Goal: Book appointment/travel/reservation

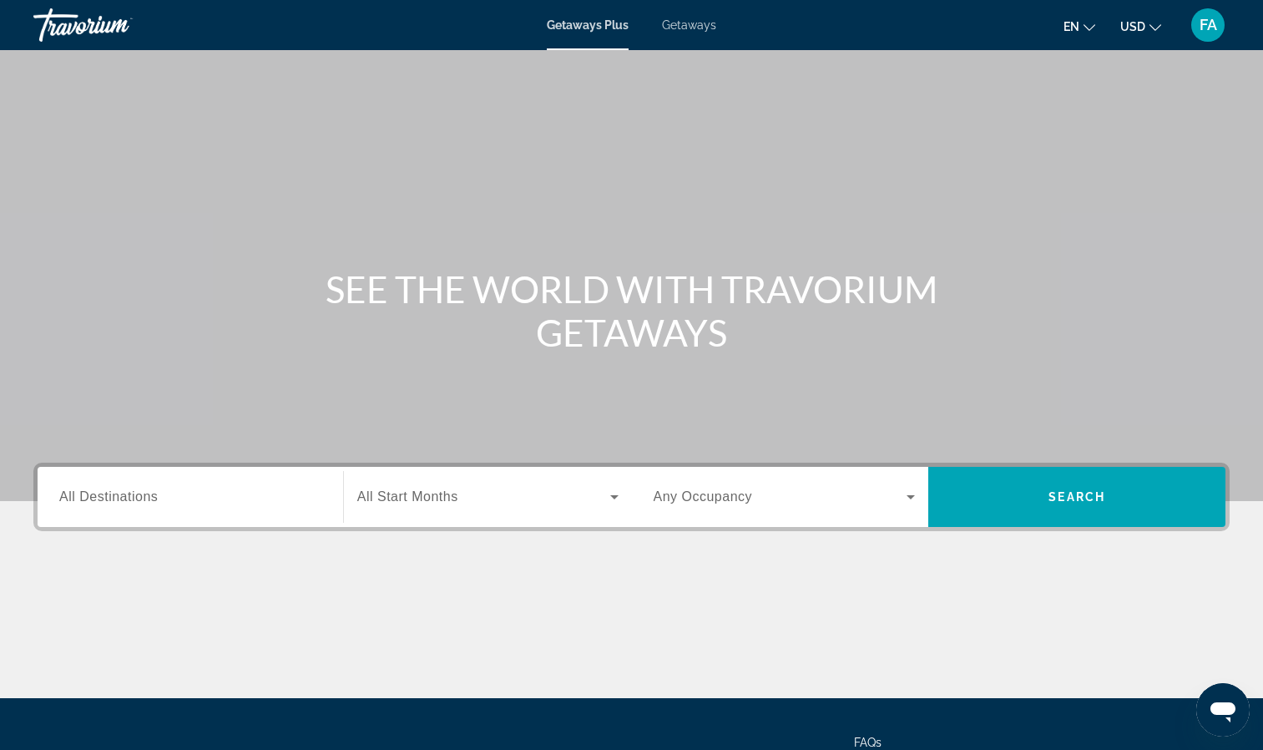
click at [223, 479] on div "Search widget" at bounding box center [190, 497] width 262 height 48
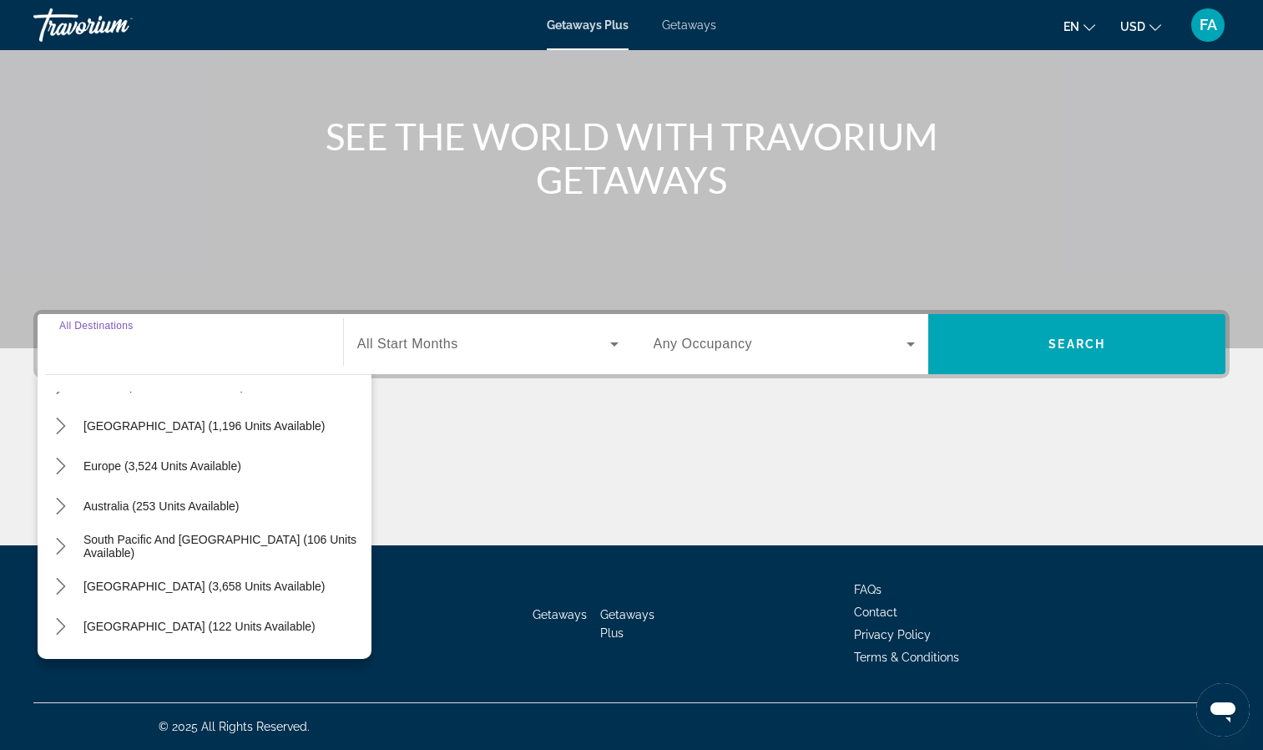
scroll to position [167, 0]
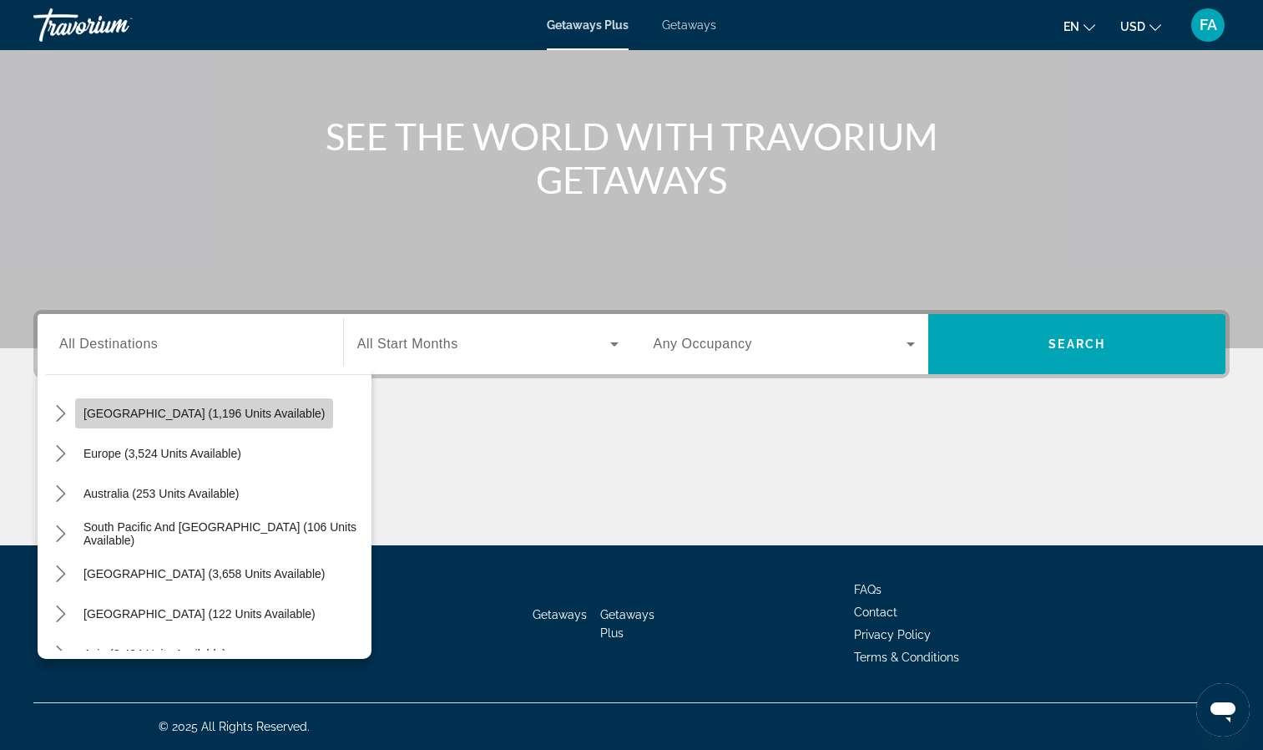
click at [114, 414] on span "[GEOGRAPHIC_DATA] (1,196 units available)" at bounding box center [204, 413] width 241 height 13
type input "**********"
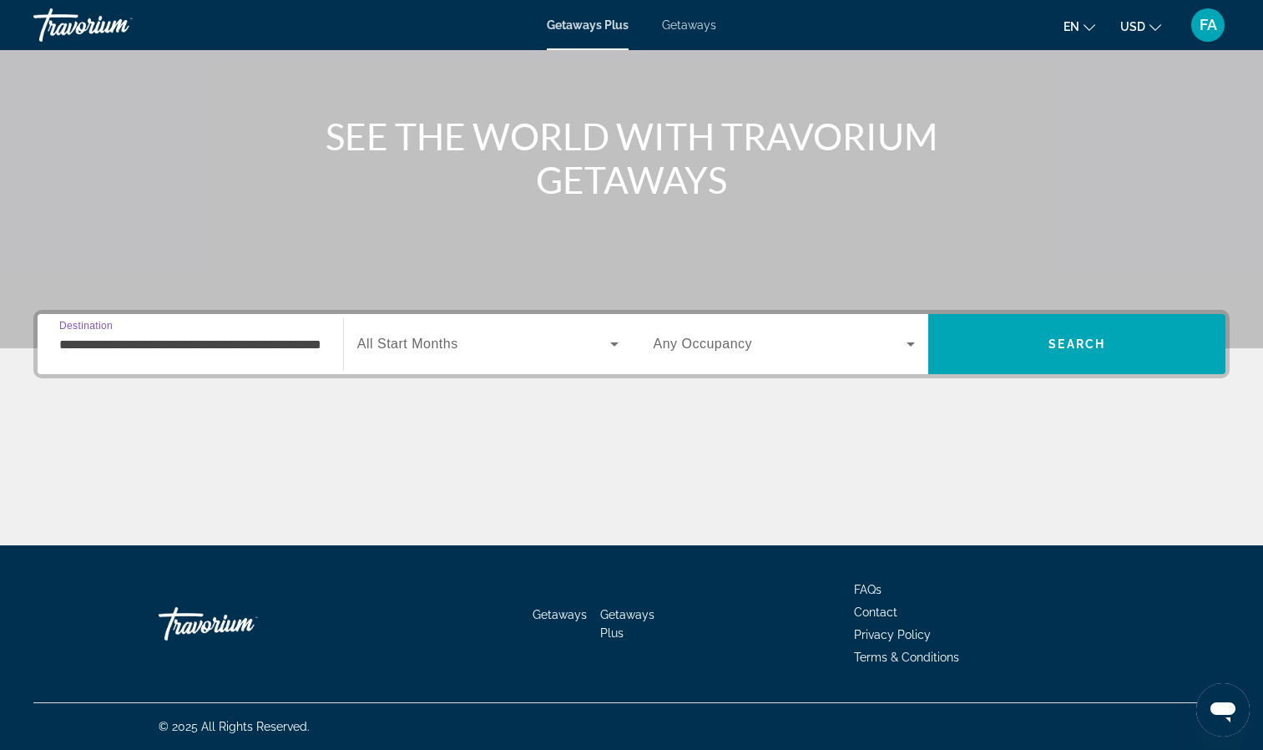
click at [615, 345] on icon "Search widget" at bounding box center [614, 344] width 8 height 4
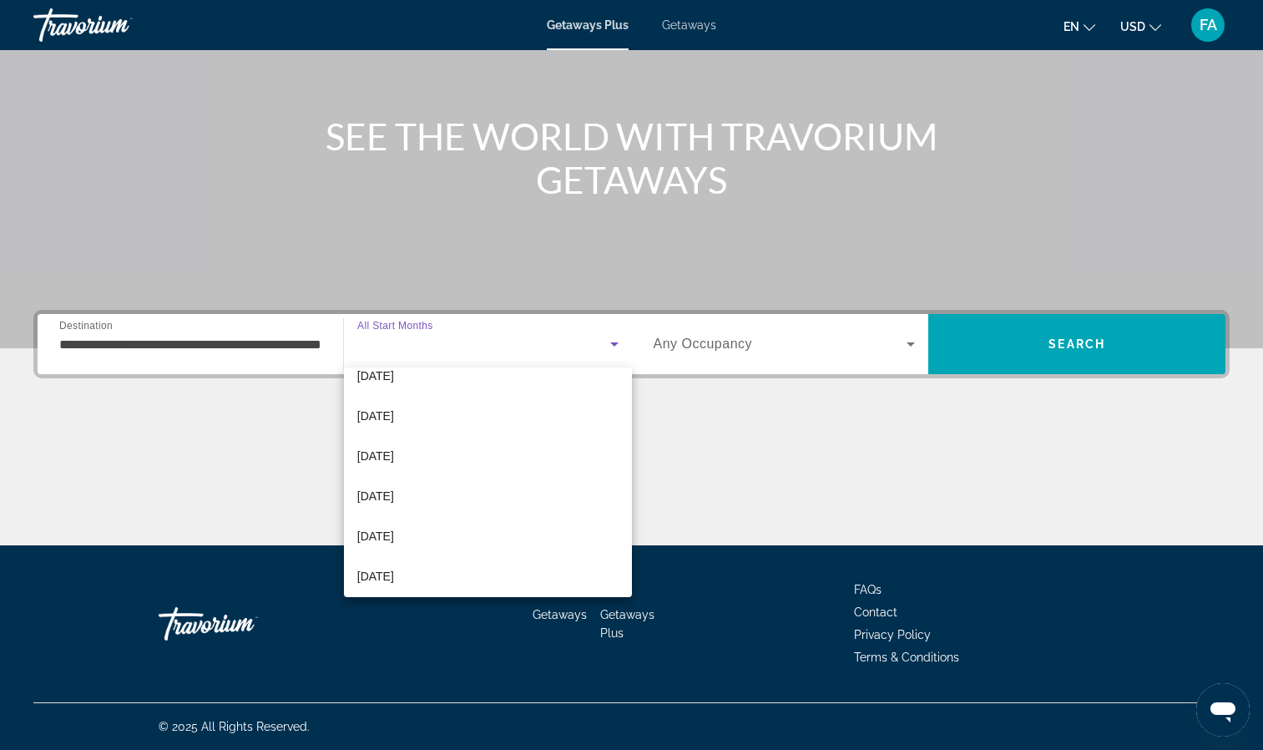
scroll to position [282, 0]
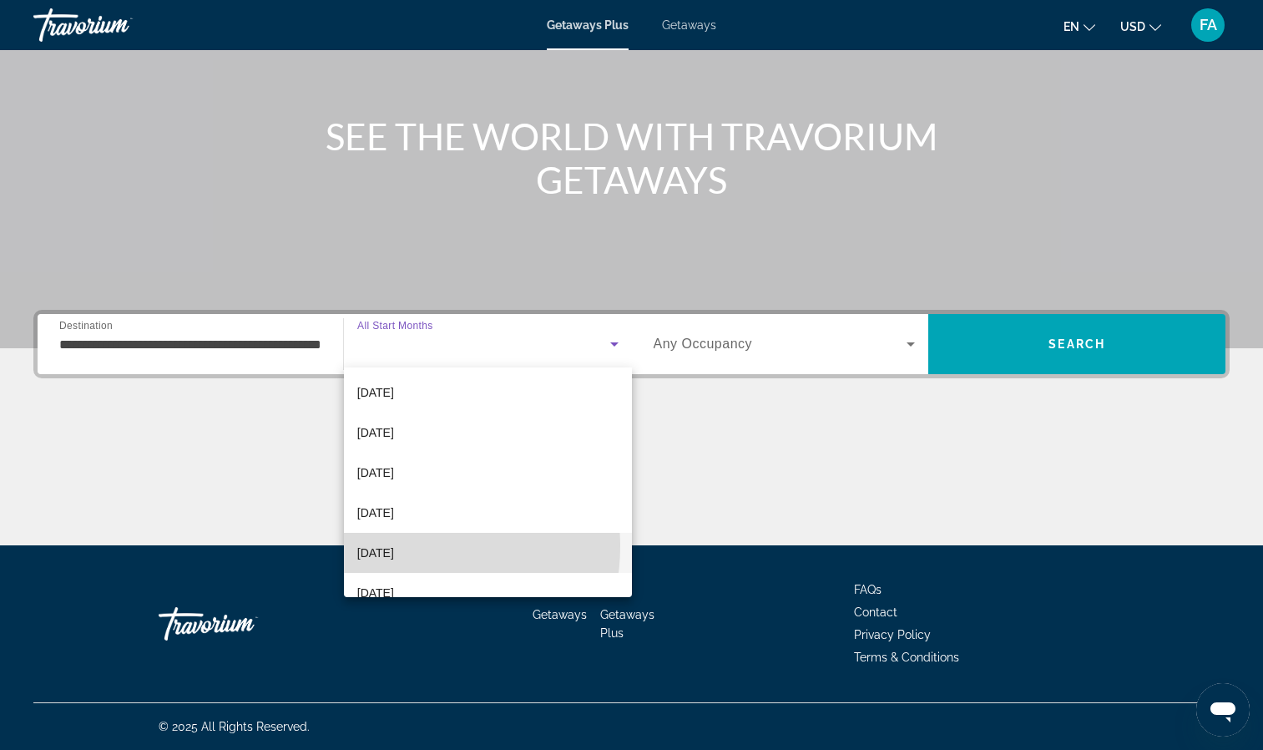
click at [394, 546] on span "August 2026" at bounding box center [375, 553] width 37 height 20
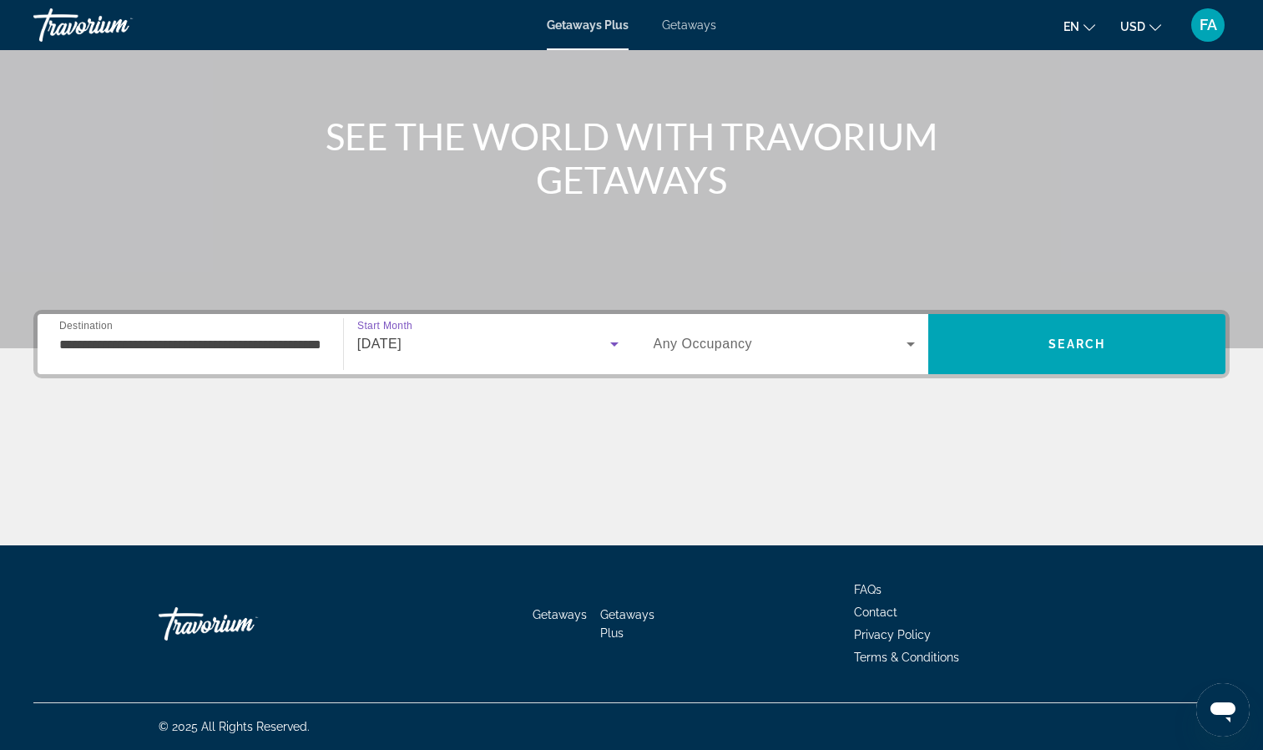
click at [914, 345] on icon "Search widget" at bounding box center [911, 344] width 20 height 20
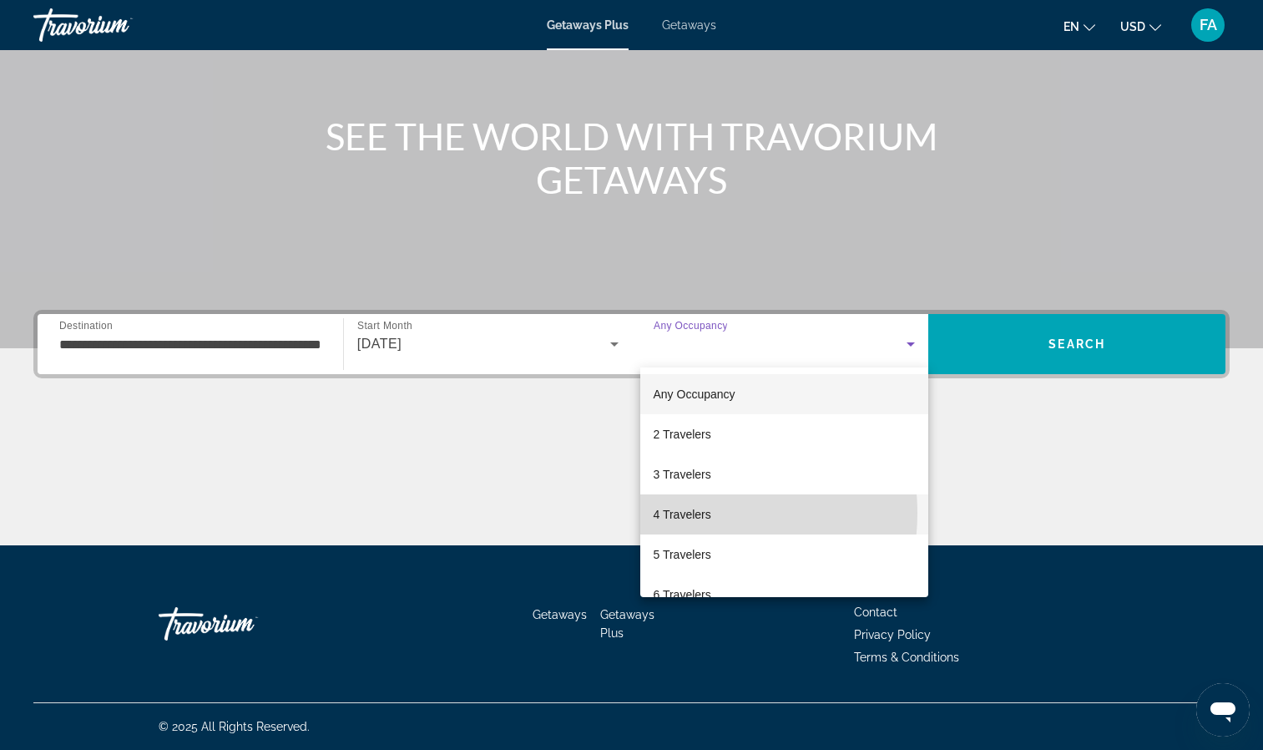
click at [692, 513] on span "4 Travelers" at bounding box center [683, 514] width 58 height 20
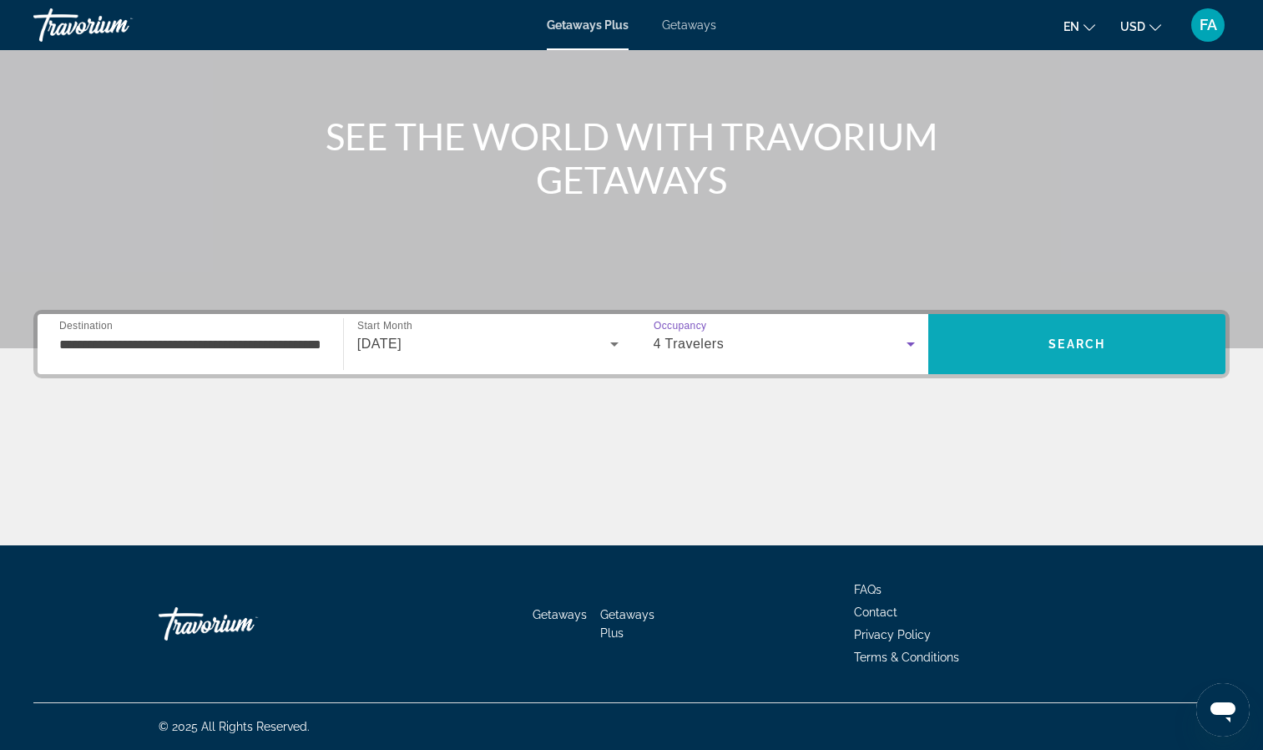
click at [1088, 347] on span "Search" at bounding box center [1077, 343] width 57 height 13
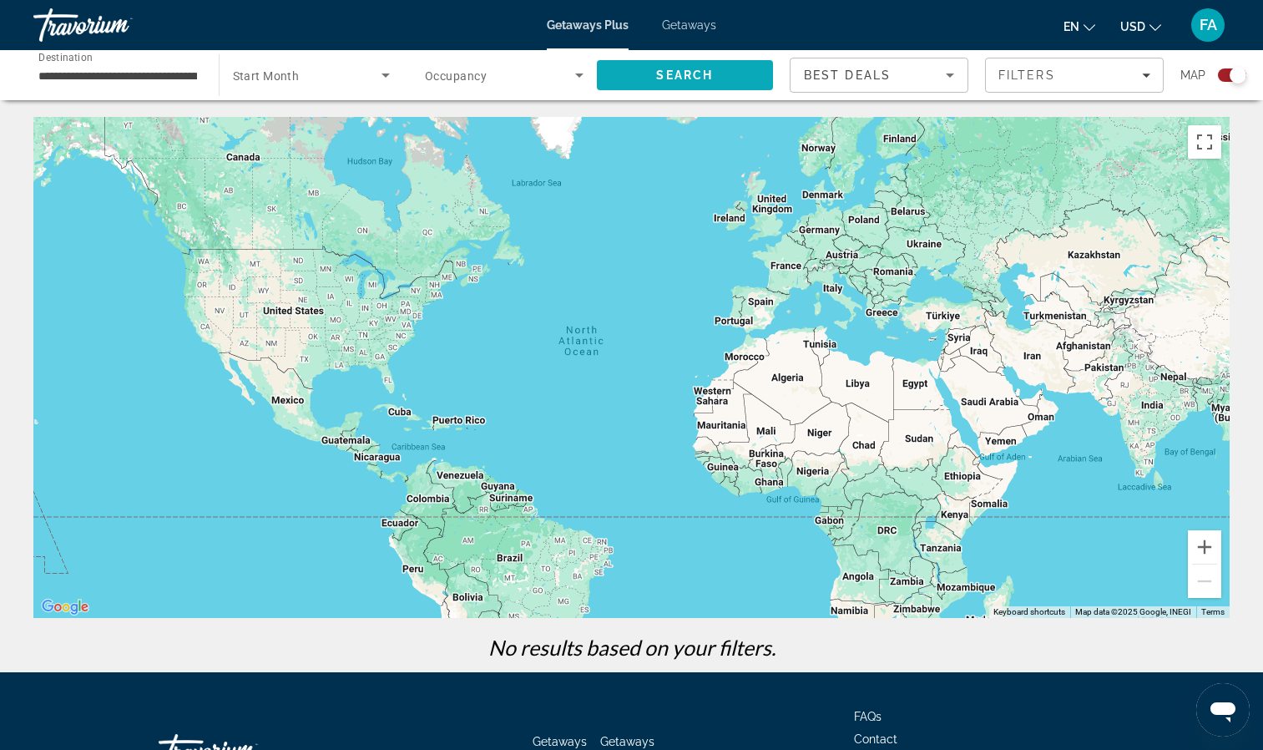
click at [691, 80] on span "Search" at bounding box center [684, 74] width 57 height 13
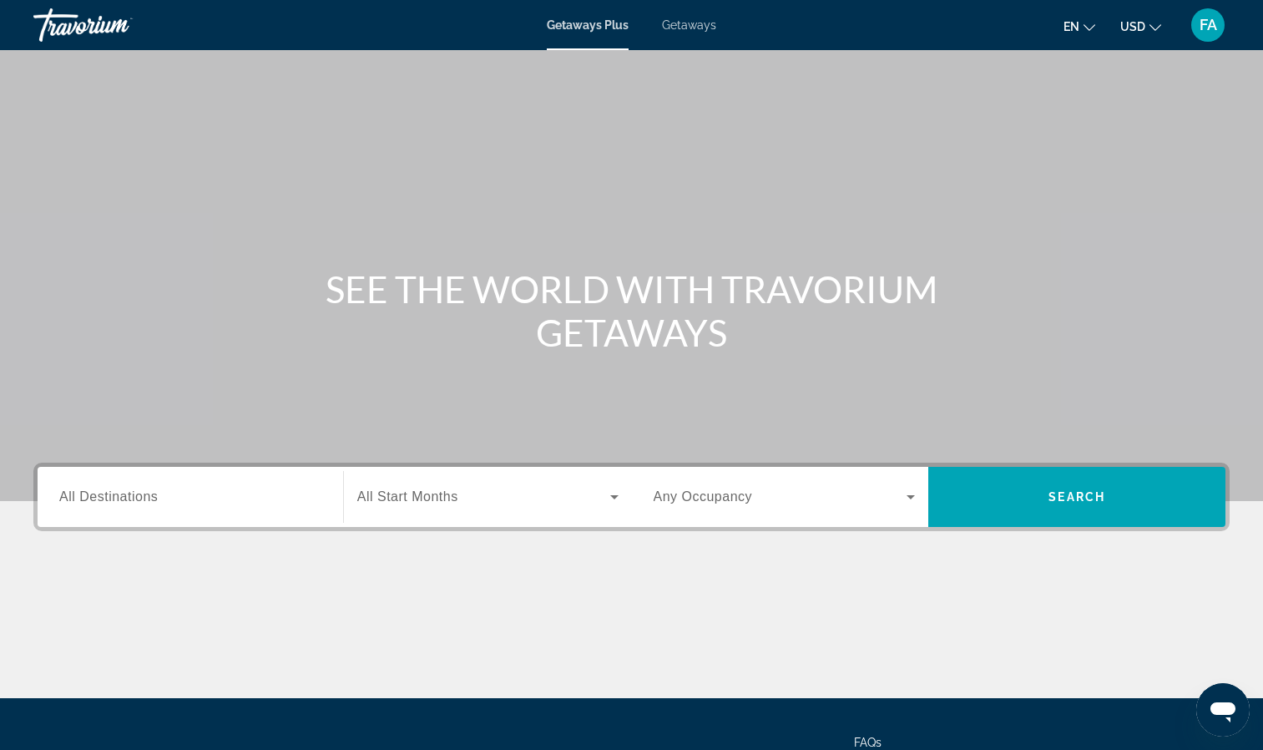
click at [166, 483] on div "Search widget" at bounding box center [190, 497] width 262 height 48
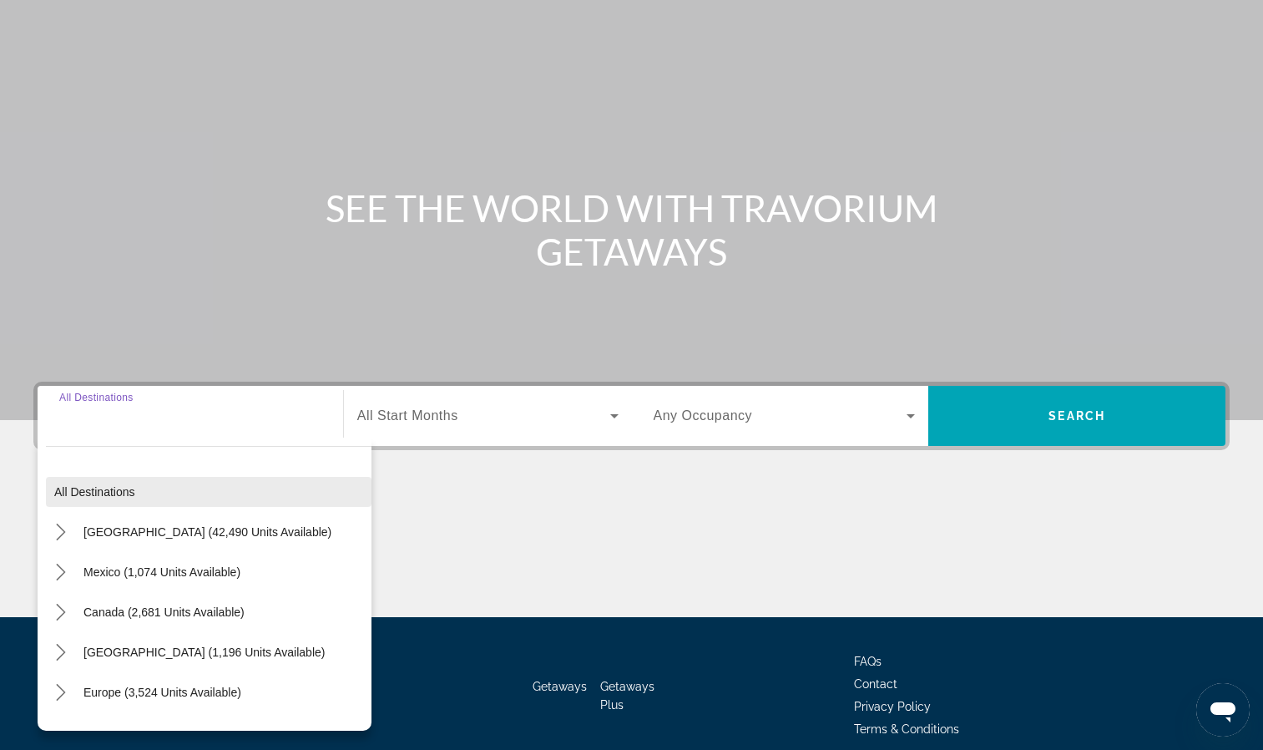
scroll to position [153, 0]
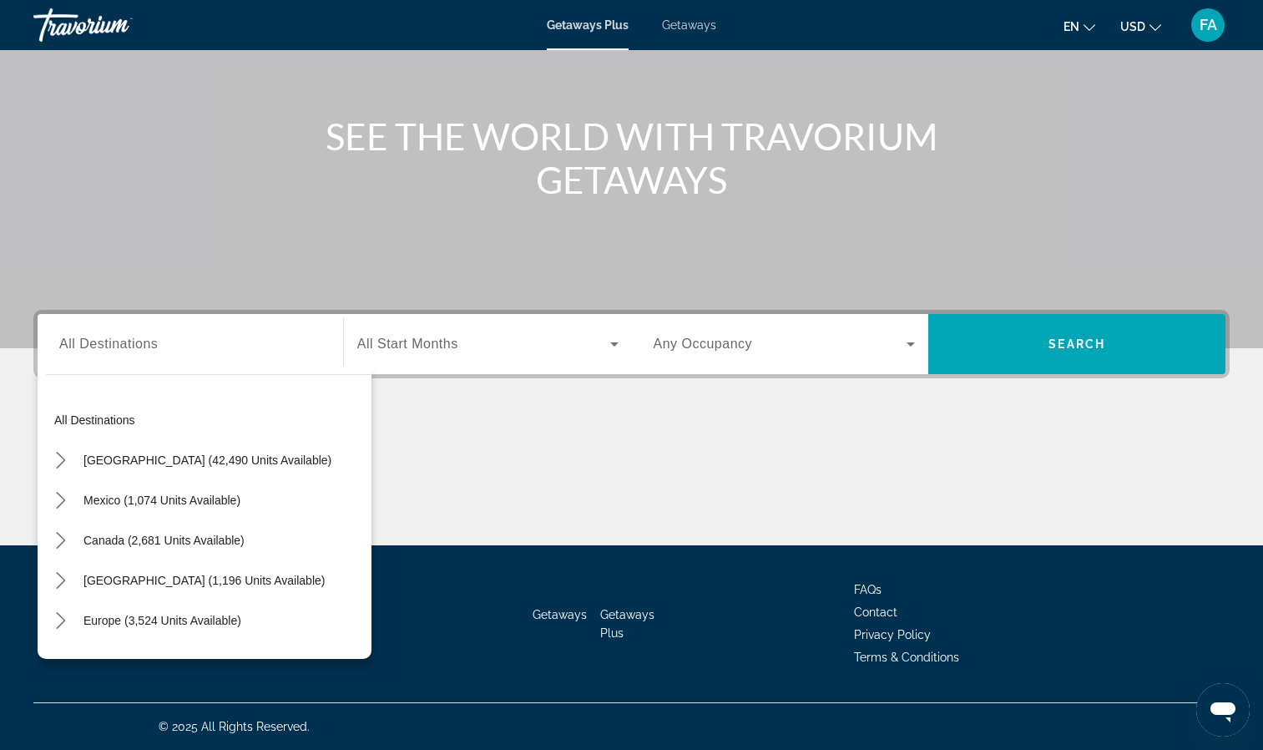
click at [203, 325] on div "Search widget" at bounding box center [190, 345] width 262 height 48
click at [129, 356] on div "Search widget" at bounding box center [190, 345] width 262 height 48
click at [158, 340] on input "Destination All Destinations" at bounding box center [190, 345] width 262 height 20
click at [61, 428] on span "Select destination: All destinations" at bounding box center [209, 420] width 326 height 40
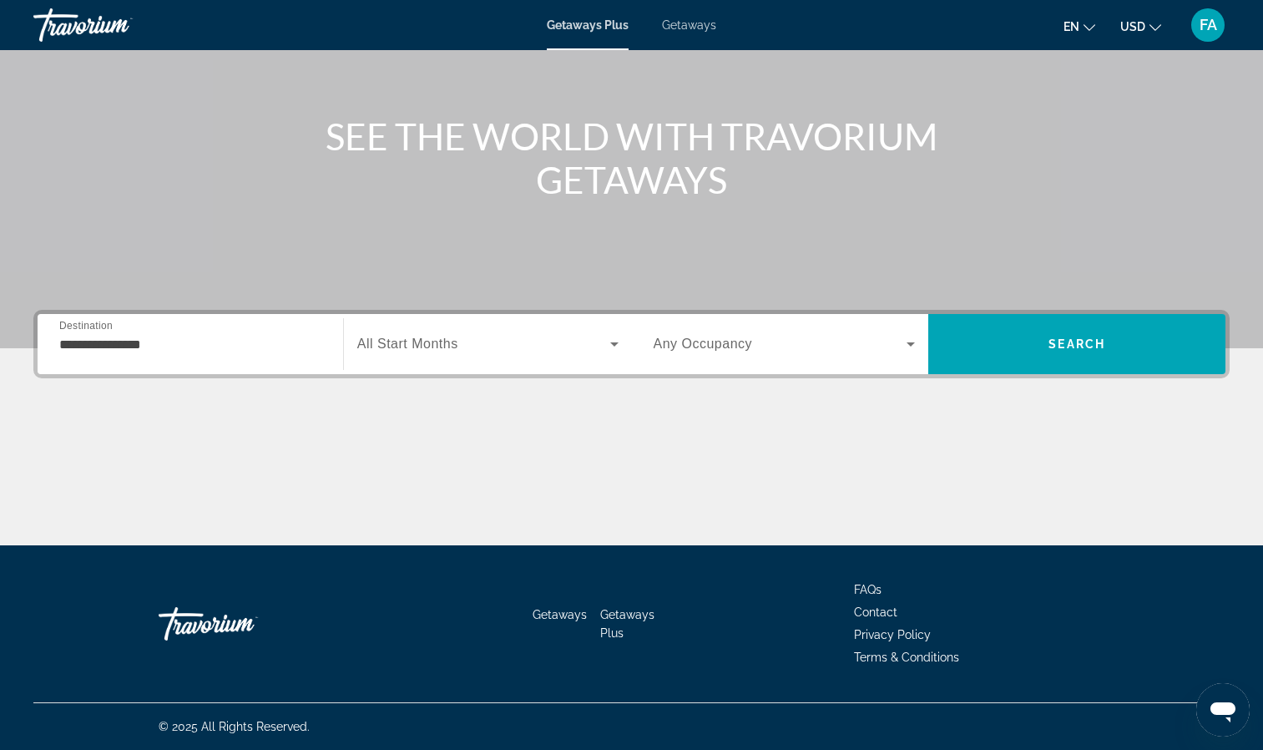
click at [213, 337] on input "**********" at bounding box center [190, 345] width 262 height 20
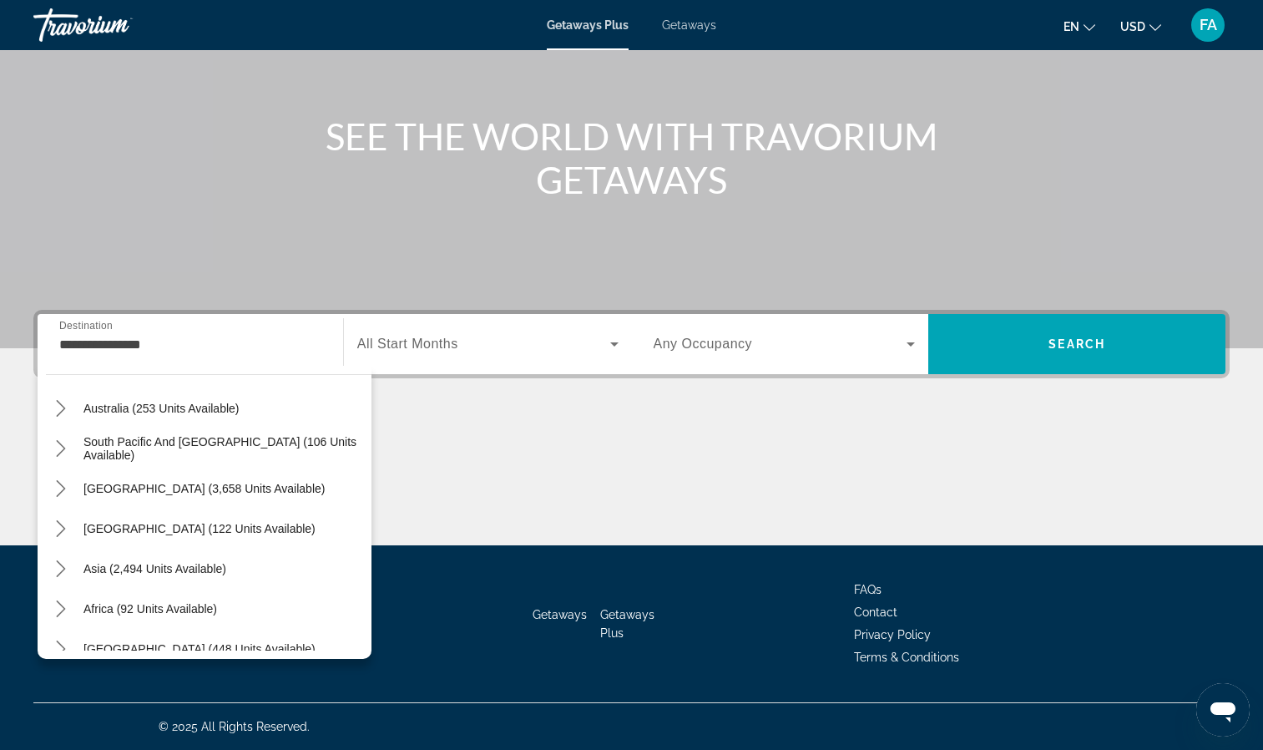
scroll to position [271, 0]
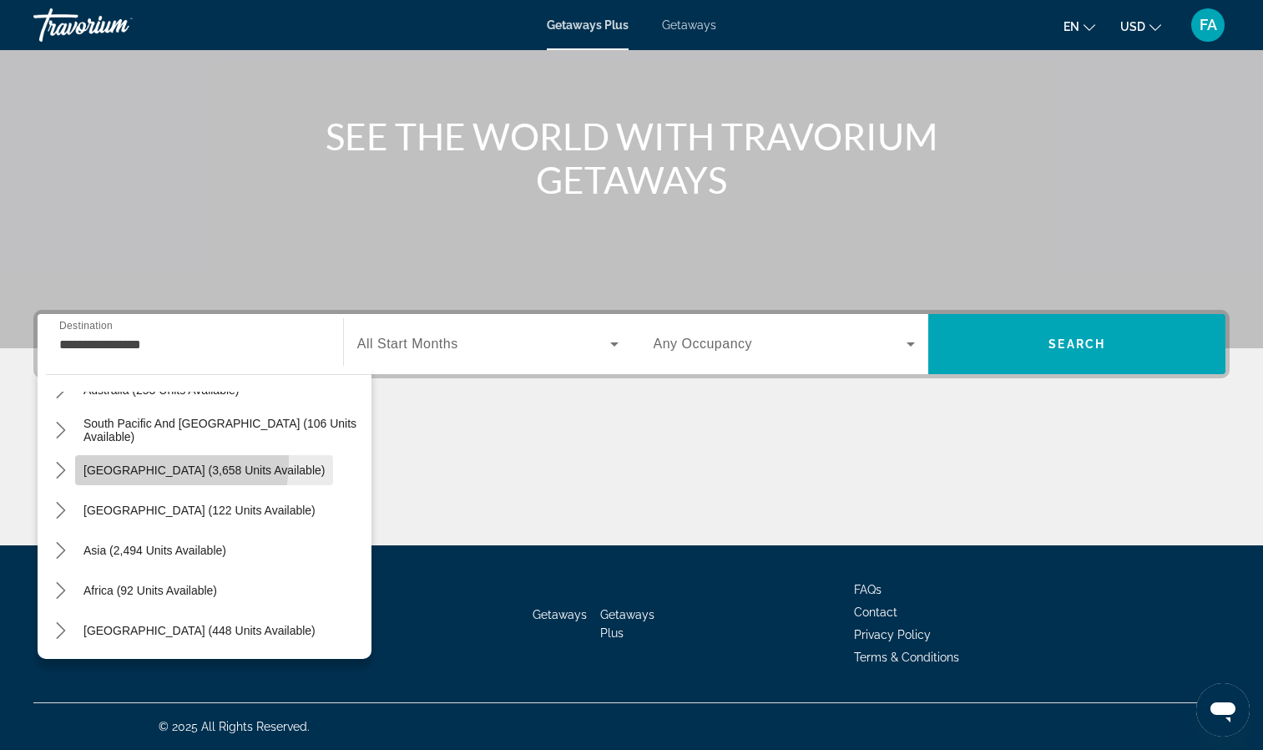
click at [121, 460] on span "Select destination: South America (3,658 units available)" at bounding box center [204, 470] width 258 height 40
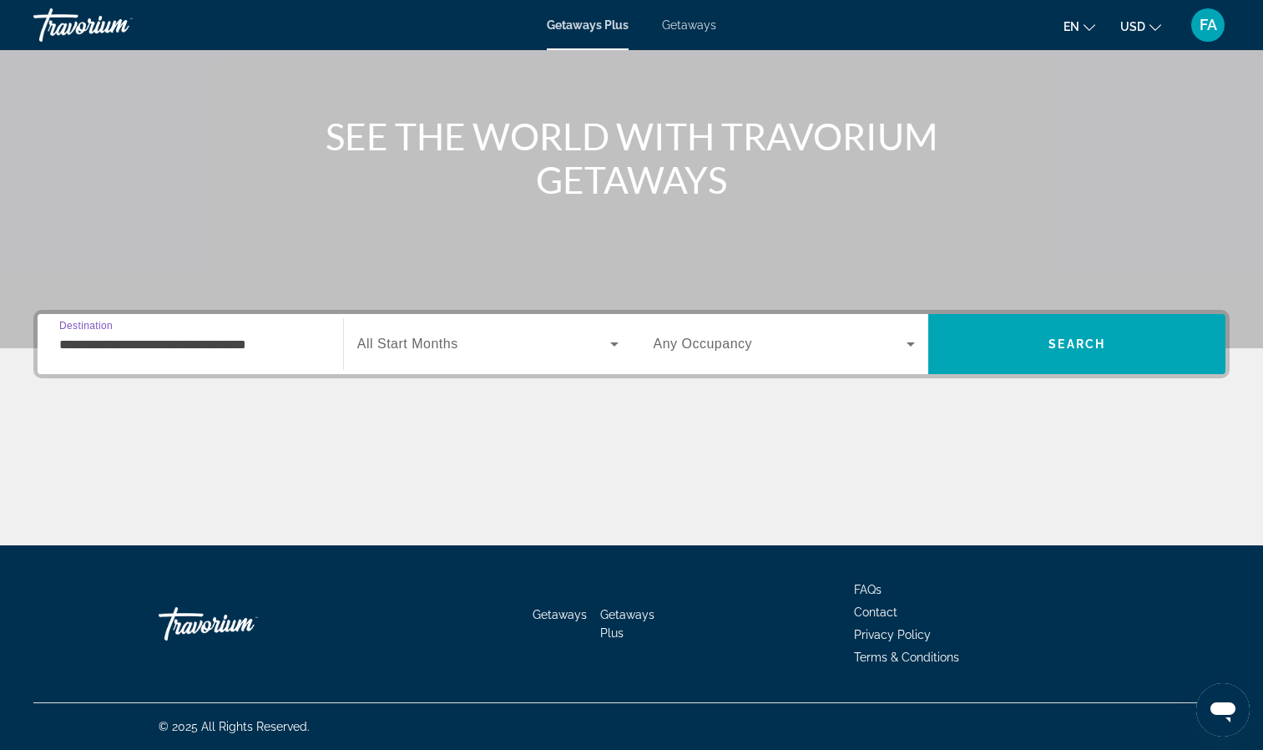
click at [99, 341] on input "**********" at bounding box center [190, 345] width 262 height 20
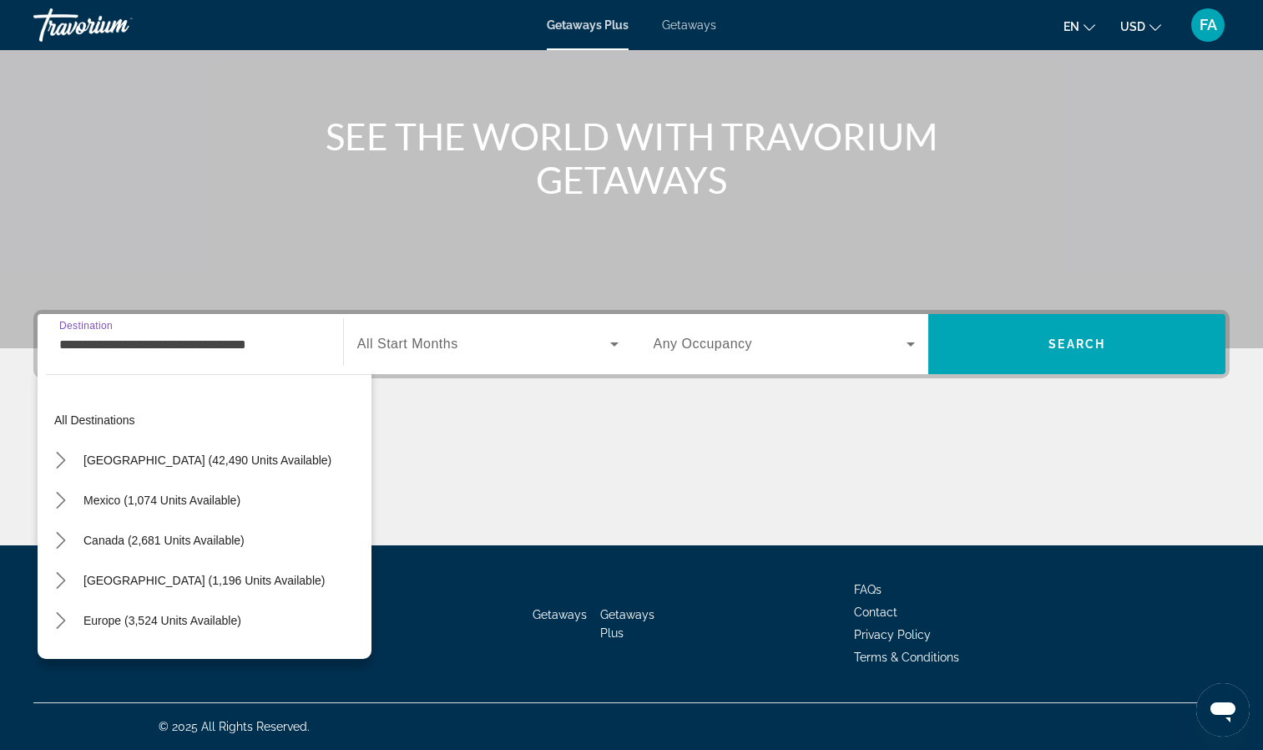
scroll to position [220, 0]
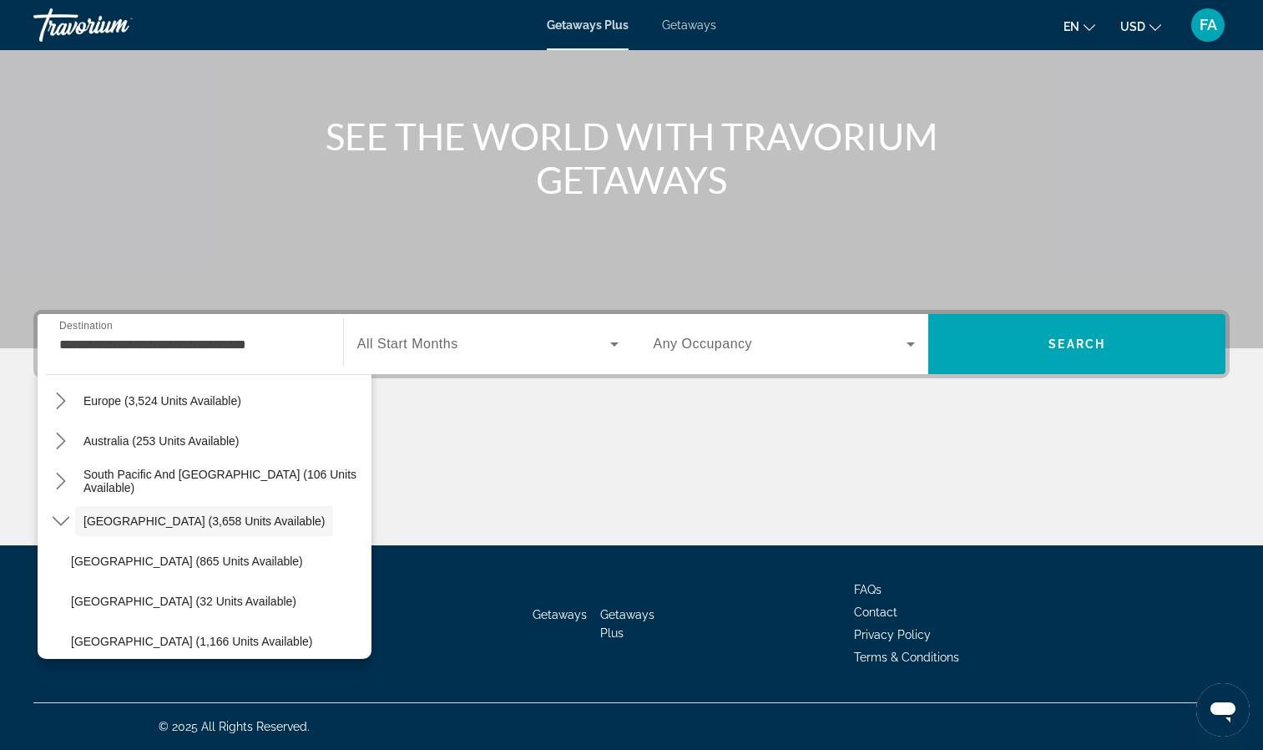
drag, startPoint x: 358, startPoint y: 478, endPoint x: 354, endPoint y: 496, distance: 18.8
click at [354, 496] on div "South Pacific and [GEOGRAPHIC_DATA] (106 units available)" at bounding box center [209, 481] width 326 height 40
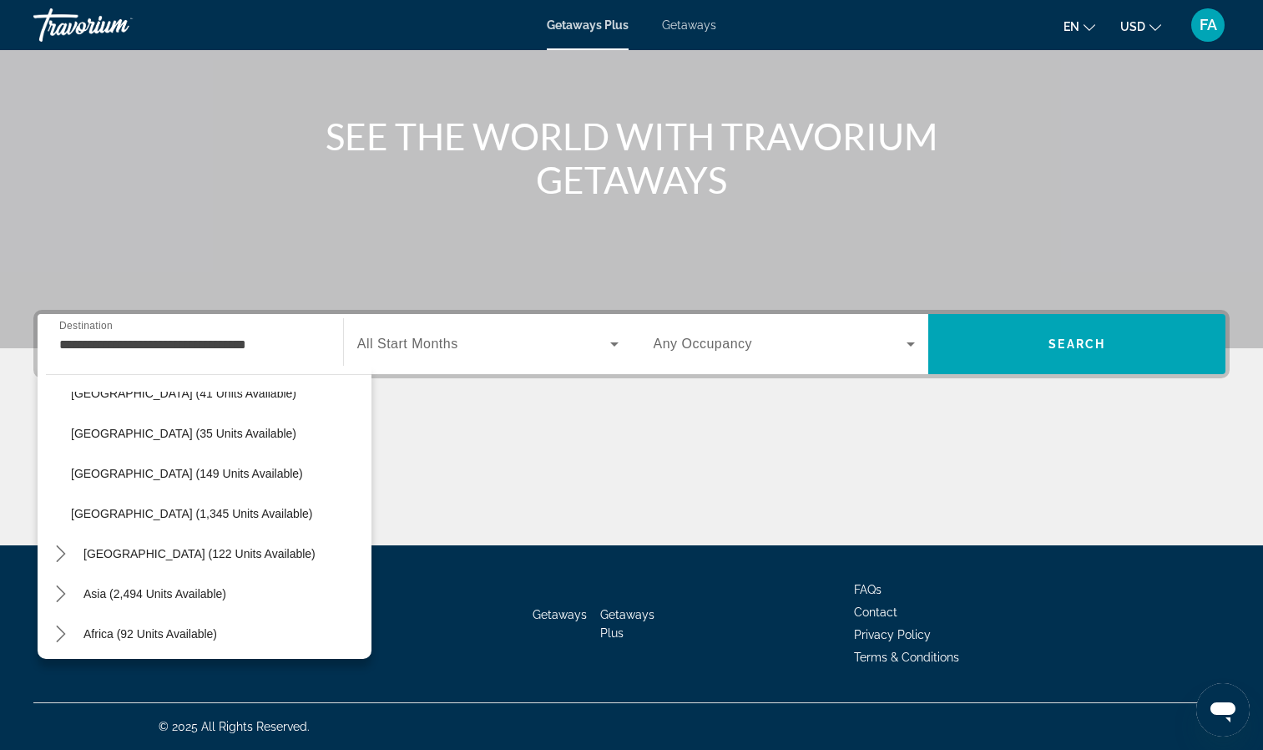
scroll to position [514, 0]
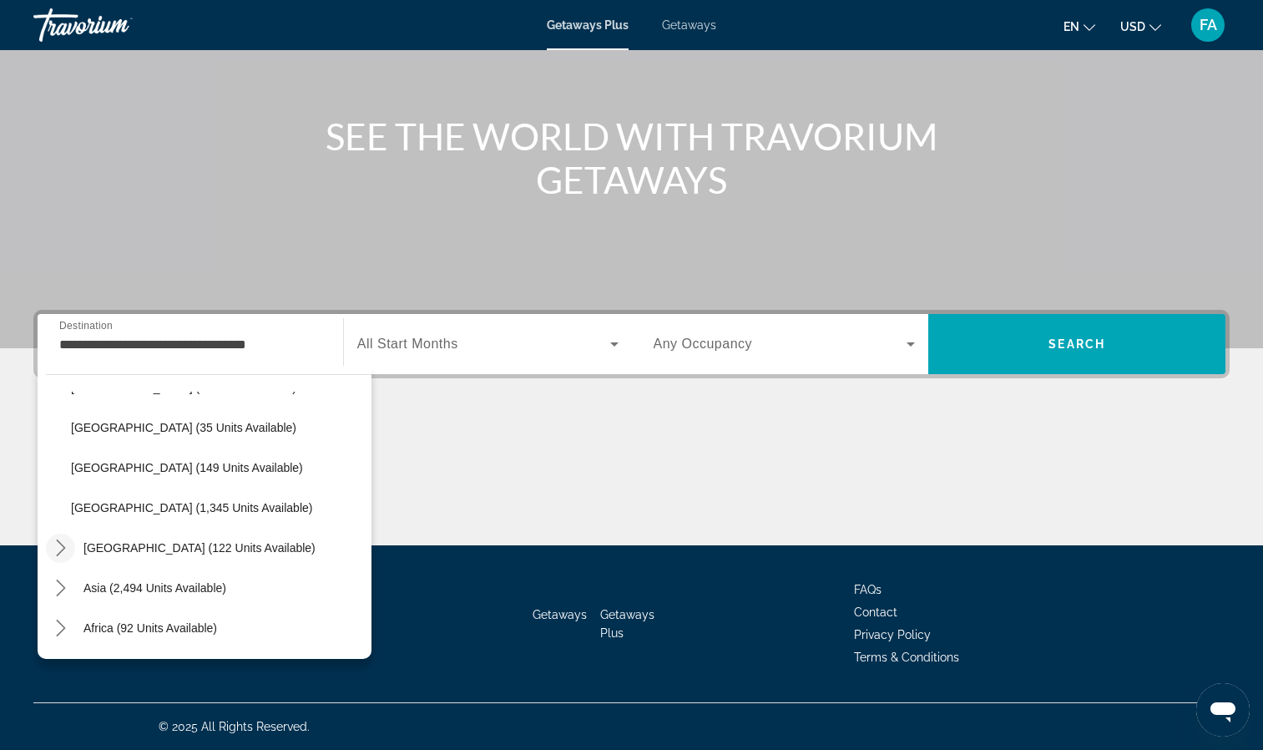
click at [59, 544] on icon "Toggle Central America (122 units available) submenu" at bounding box center [61, 547] width 17 height 17
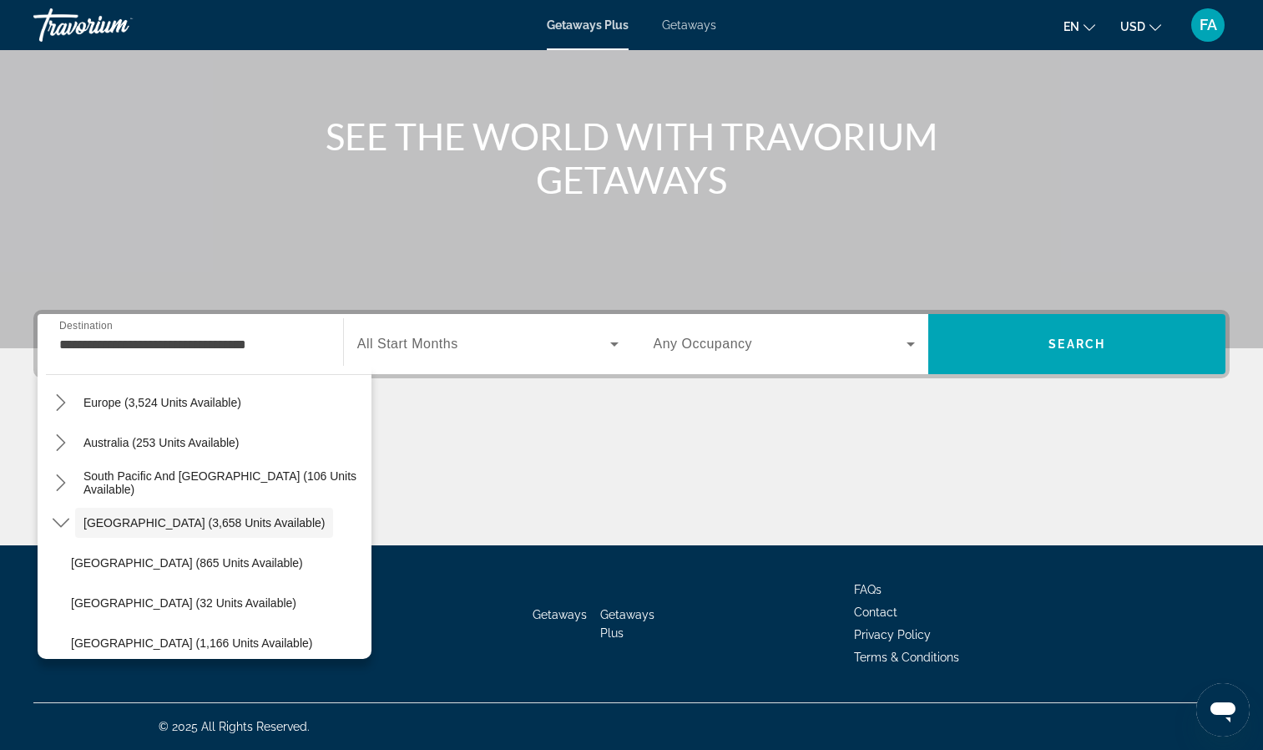
scroll to position [204, 0]
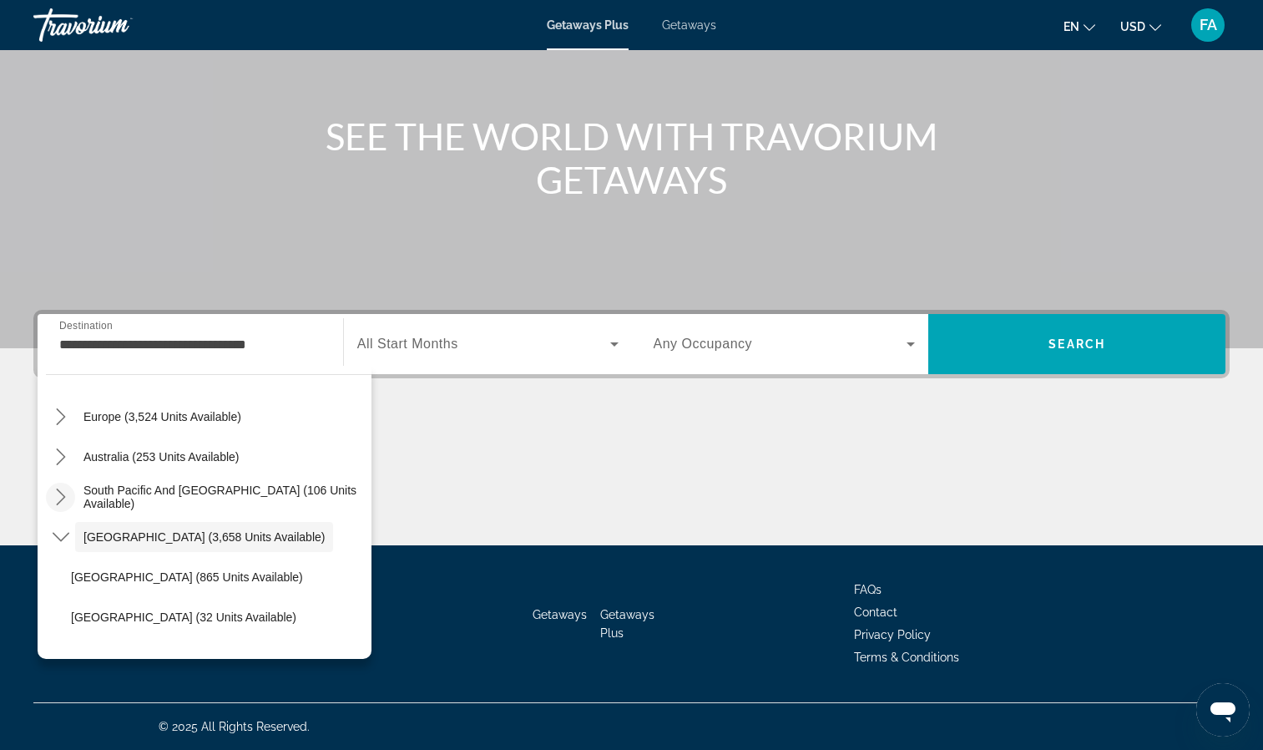
click at [70, 488] on mat-icon "Toggle South Pacific and Oceania (106 units available) submenu" at bounding box center [60, 497] width 29 height 29
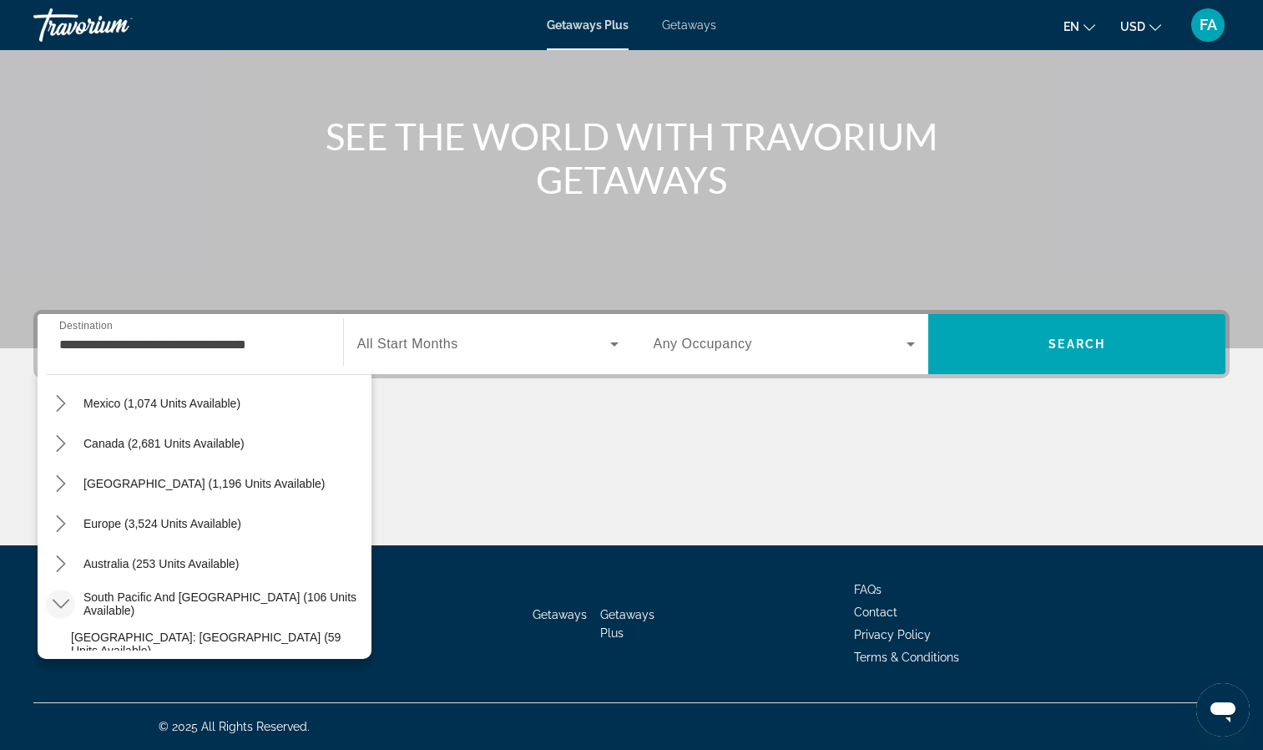
scroll to position [77, 0]
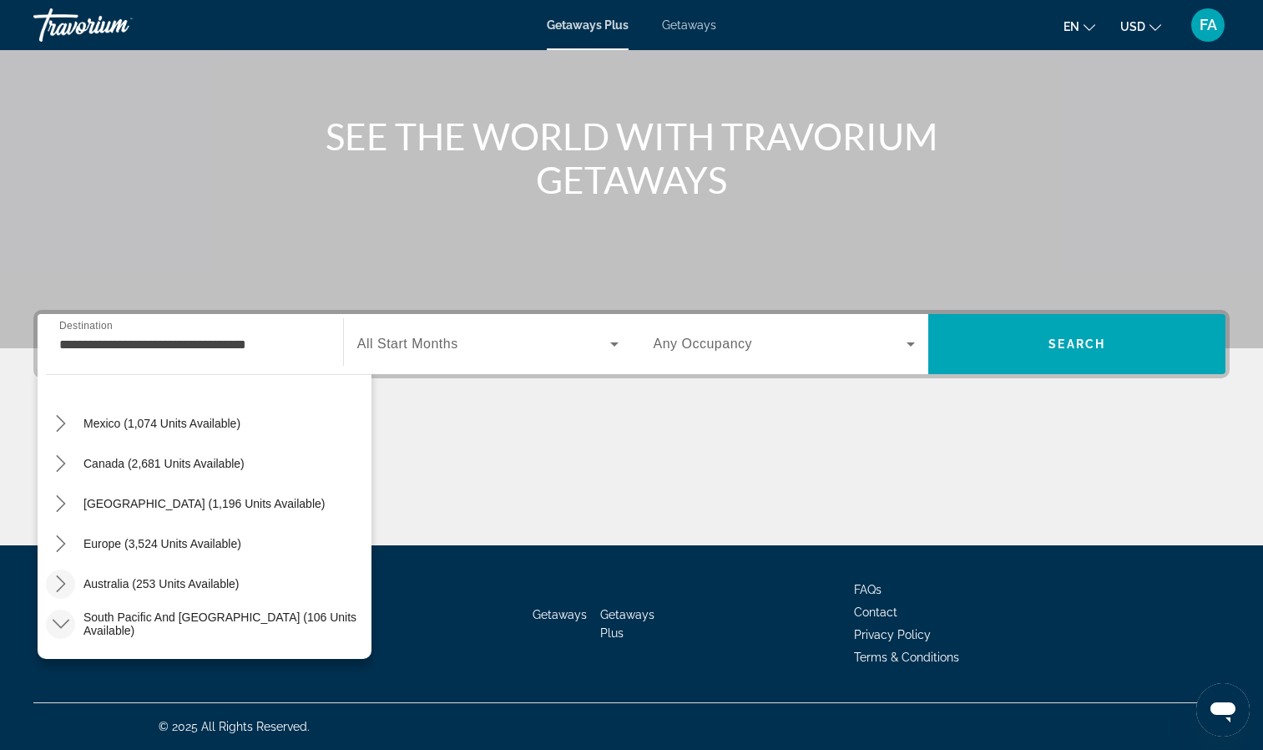
click at [62, 577] on icon "Toggle Australia (253 units available) submenu" at bounding box center [61, 583] width 17 height 17
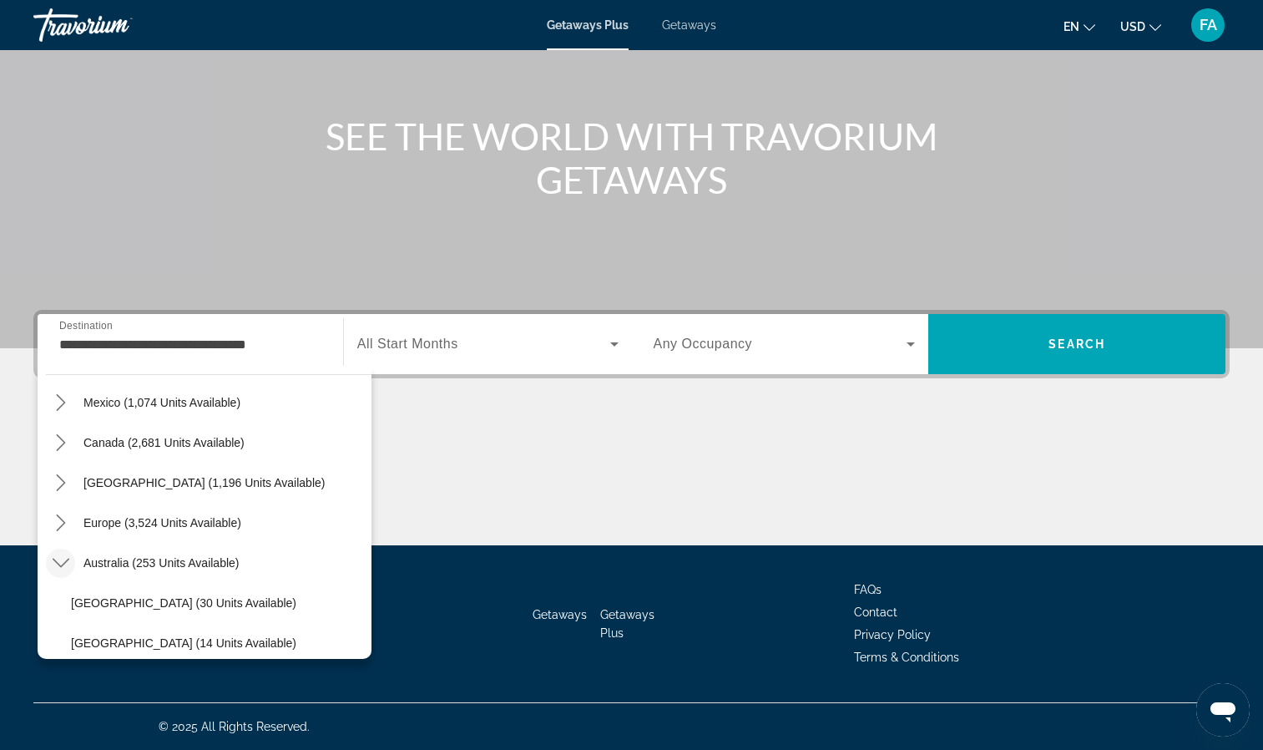
scroll to position [64, 0]
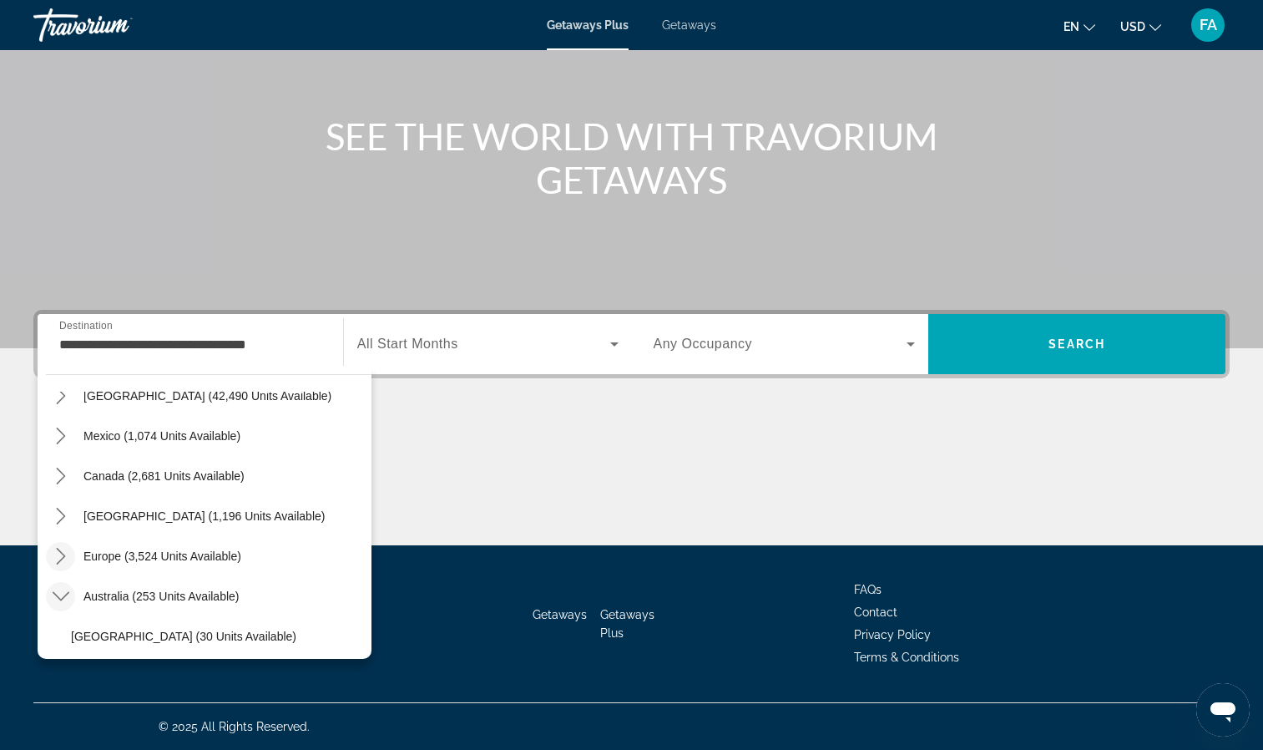
click at [55, 548] on icon "Toggle Europe (3,524 units available) submenu" at bounding box center [61, 556] width 17 height 17
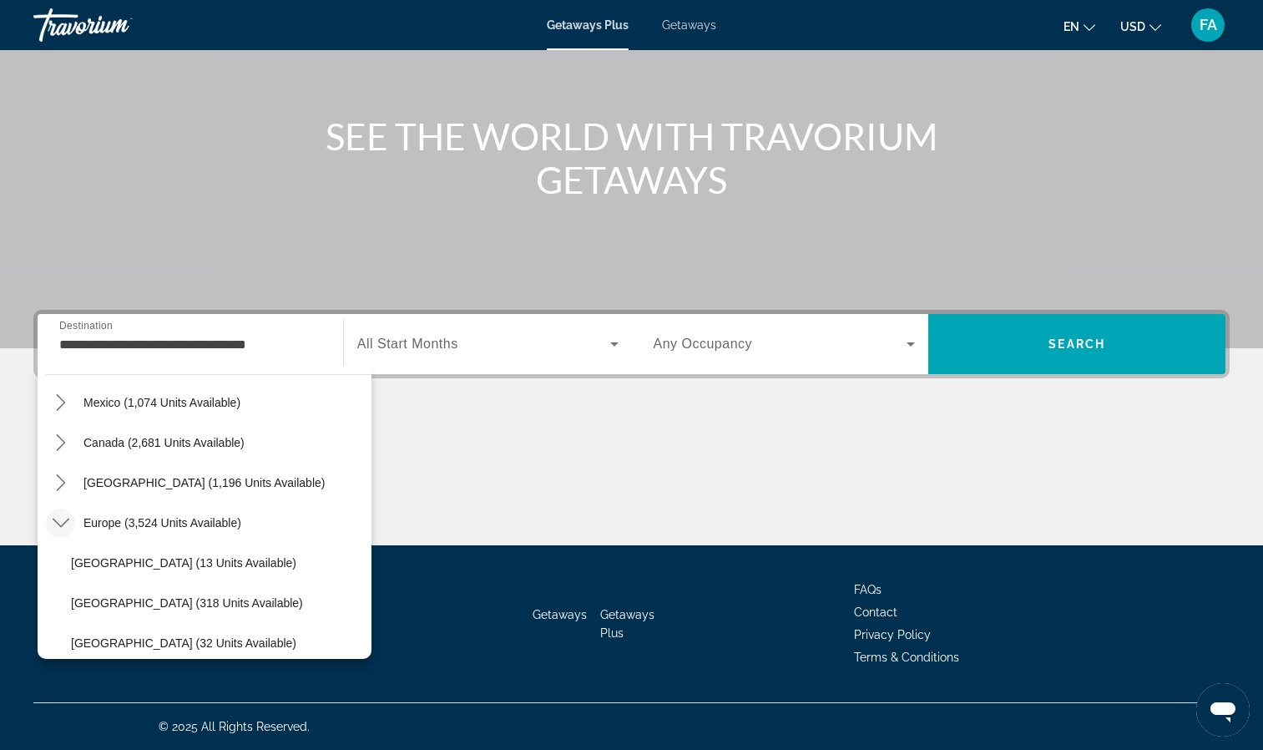
scroll to position [18, 0]
click at [58, 483] on icon "Toggle Mexico (1,074 units available) submenu" at bounding box center [61, 481] width 17 height 17
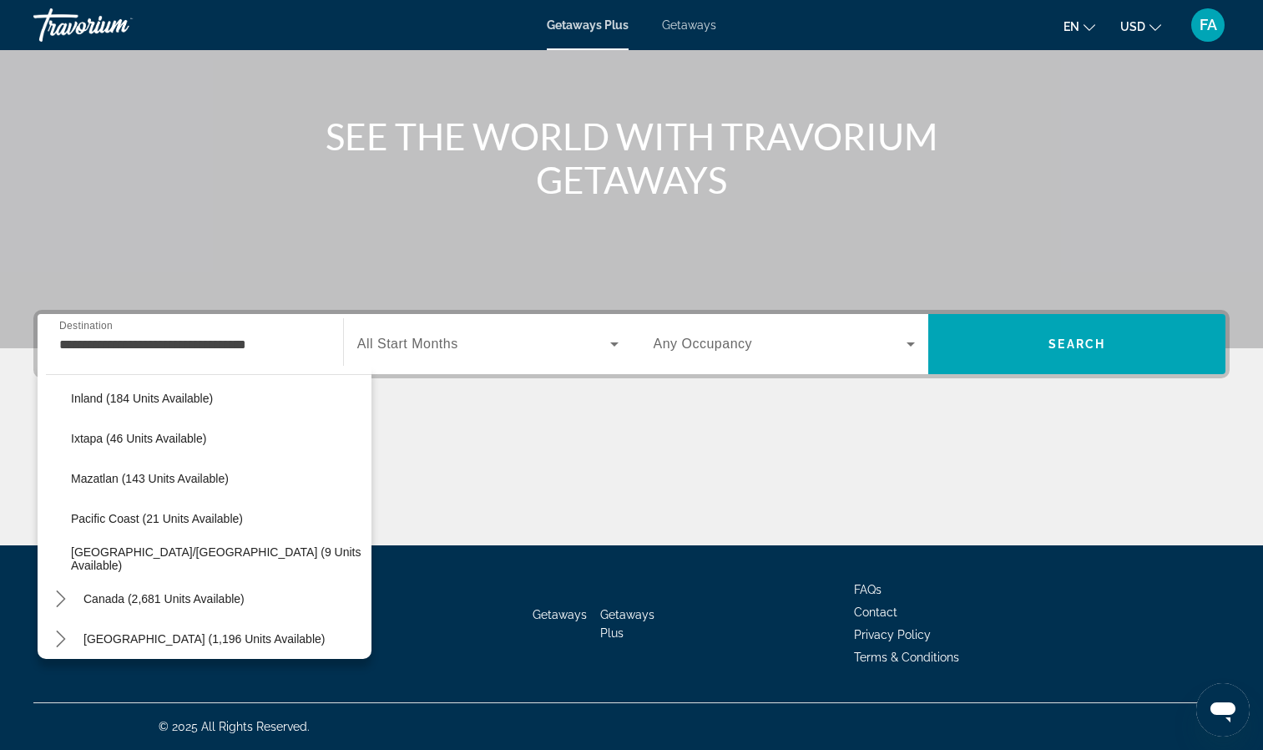
scroll to position [330, 0]
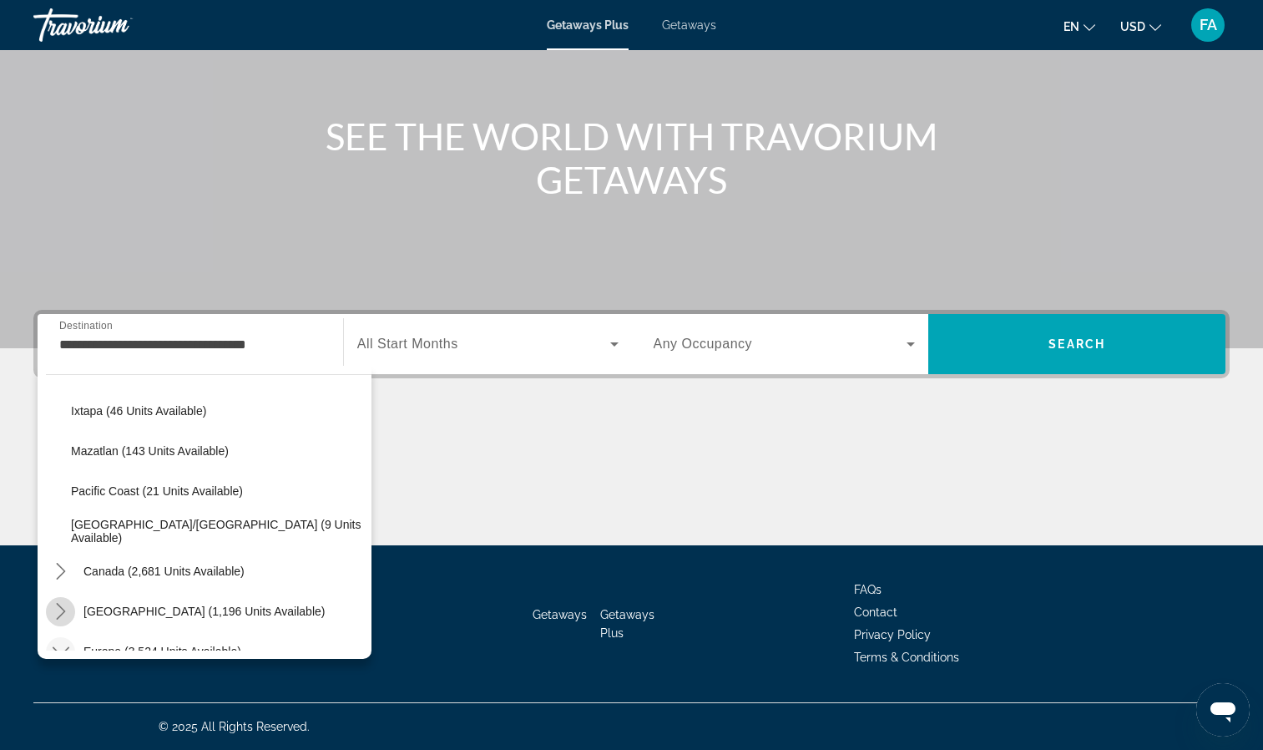
click at [61, 605] on icon "Toggle Caribbean & Atlantic Islands (1,196 units available) submenu" at bounding box center [61, 611] width 17 height 17
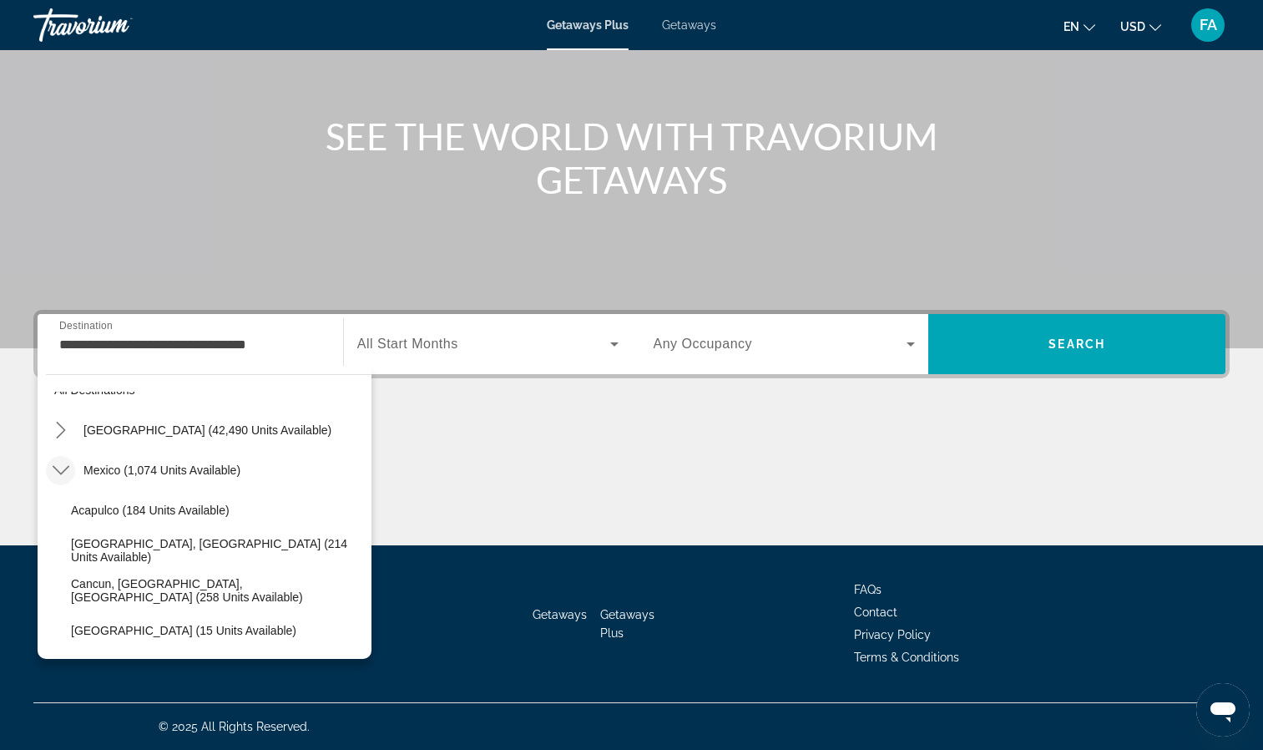
scroll to position [0, 0]
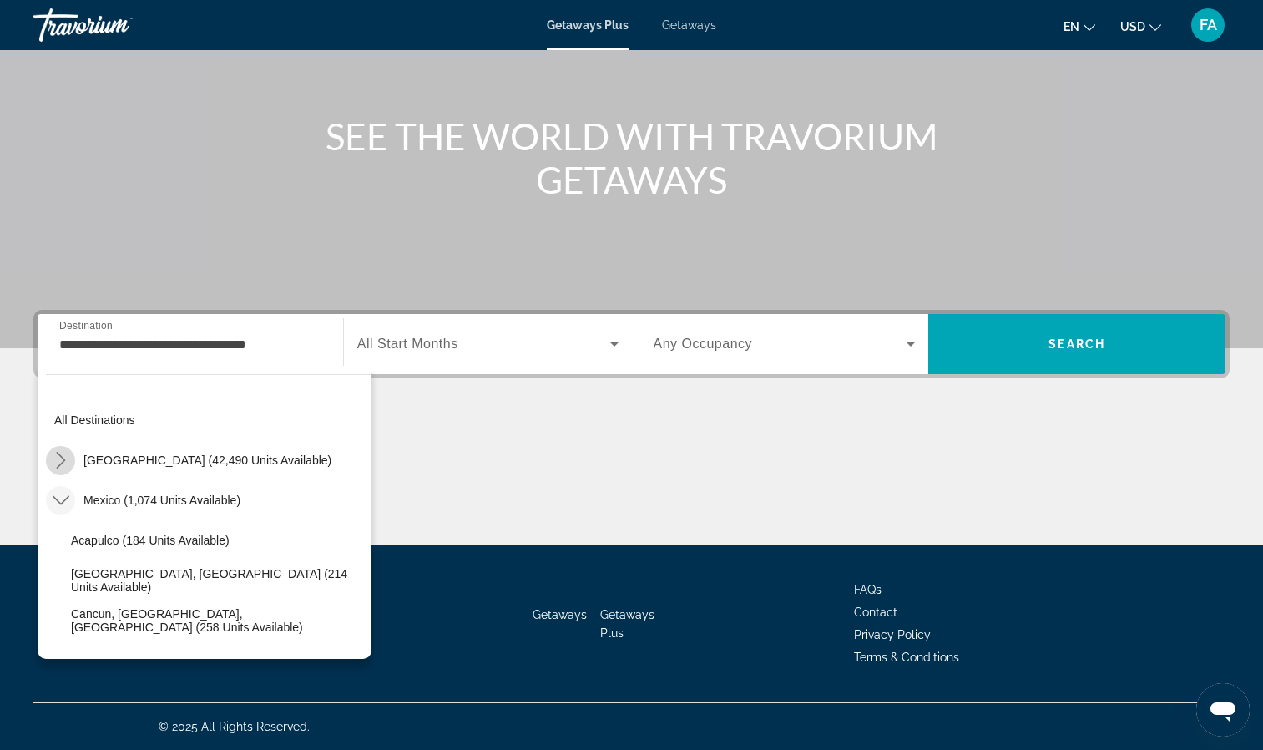
click at [67, 458] on icon "Toggle United States (42,490 units available) submenu" at bounding box center [61, 460] width 17 height 17
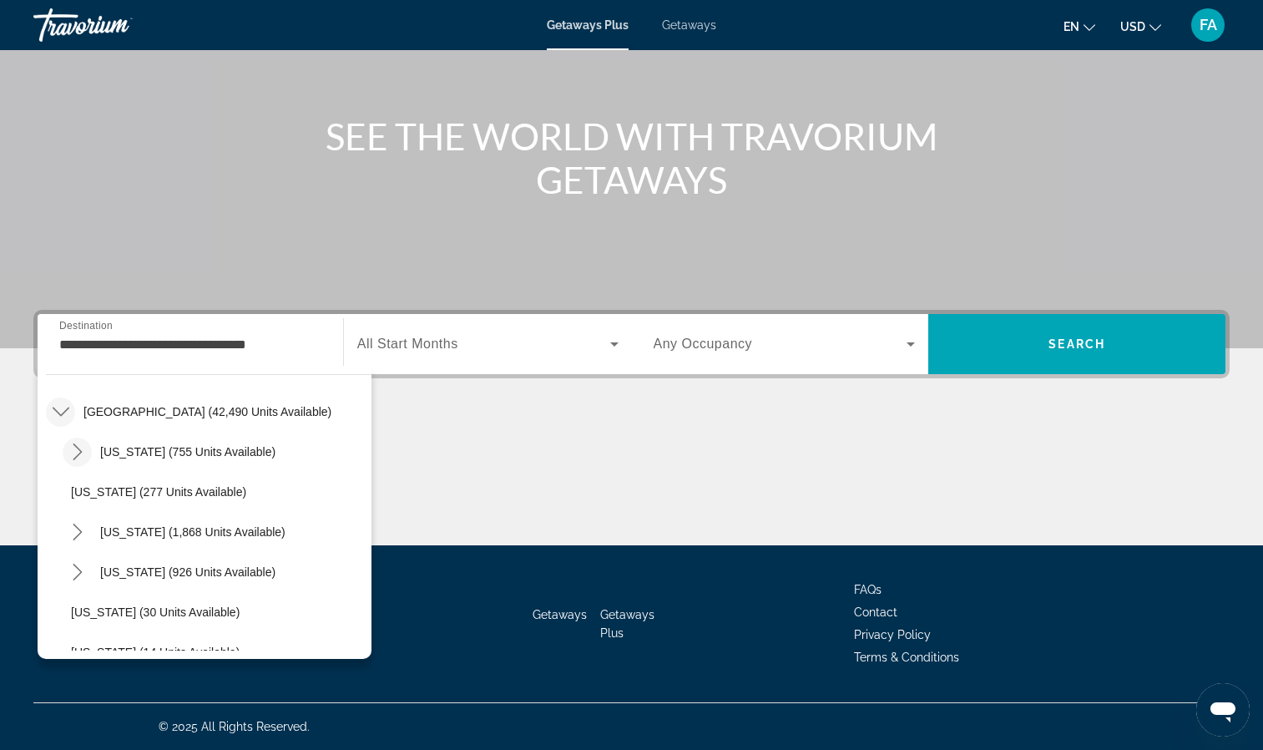
click at [78, 452] on icon "Toggle Arizona (755 units available) submenu" at bounding box center [77, 451] width 17 height 17
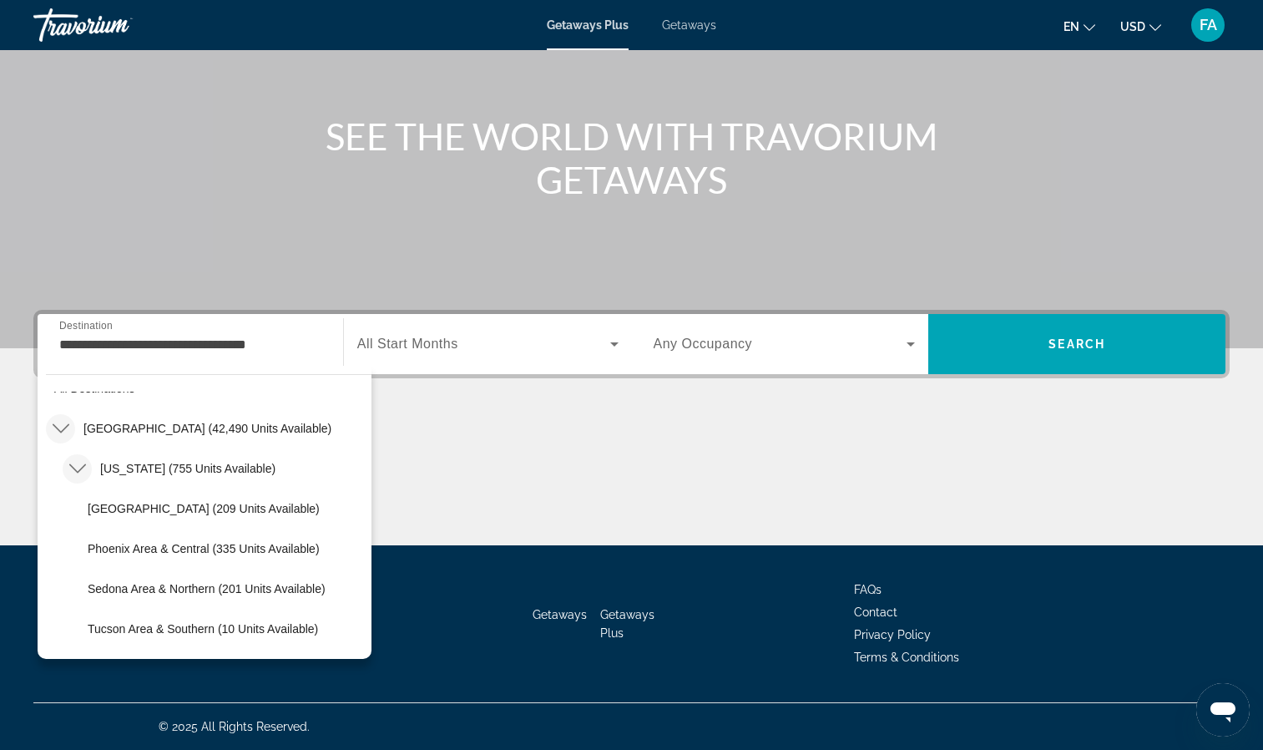
scroll to position [0, 0]
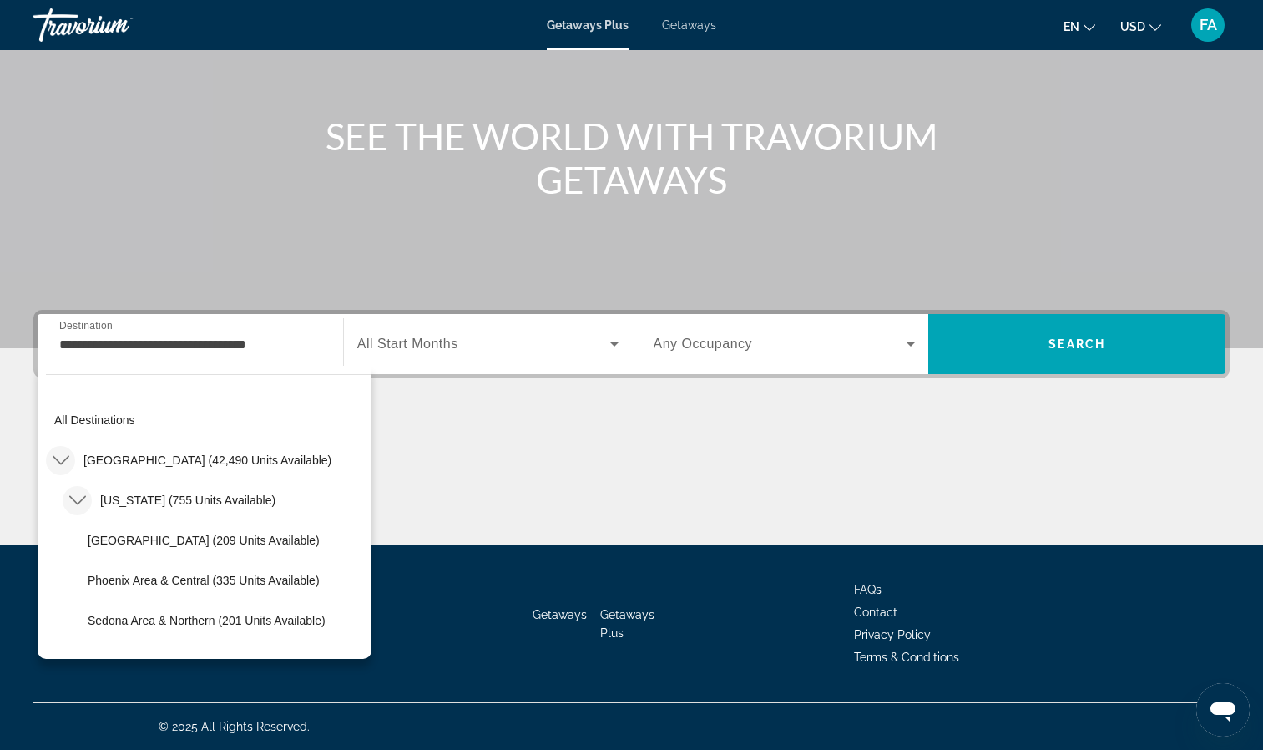
click at [56, 458] on icon "Toggle United States (42,490 units available) submenu" at bounding box center [60, 460] width 17 height 9
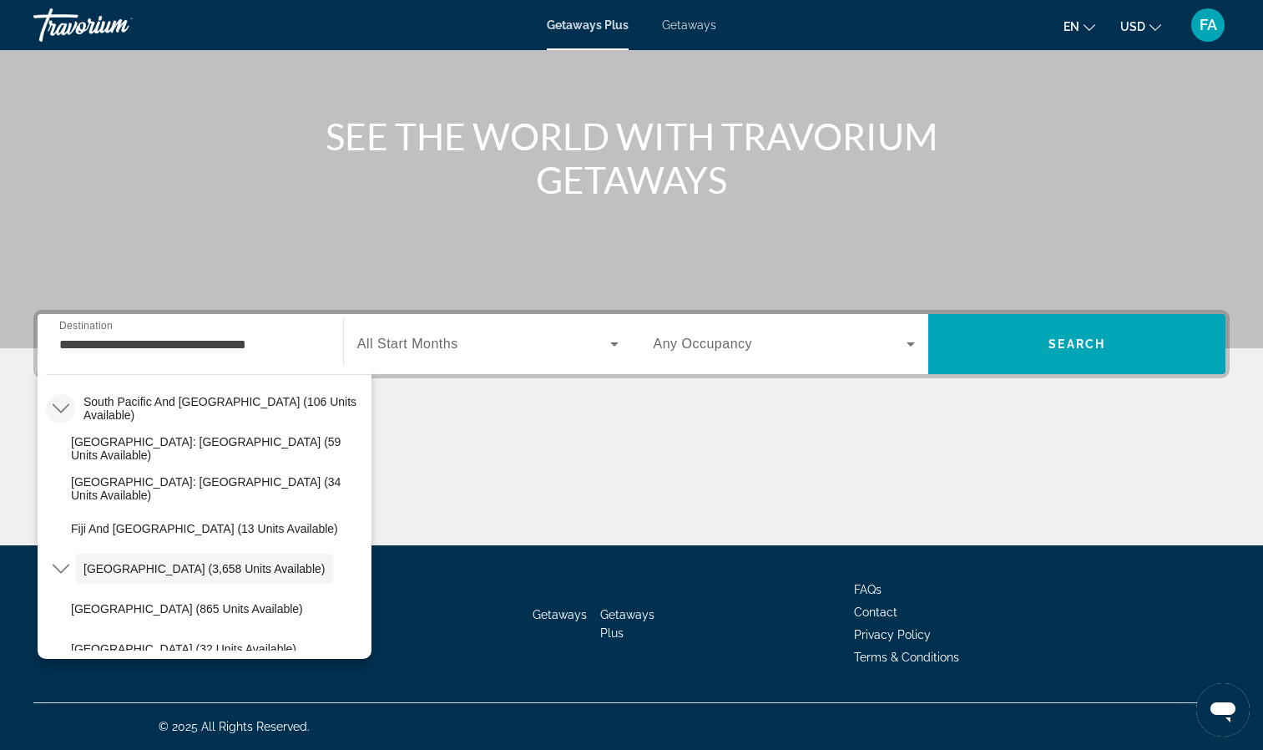
scroll to position [1967, 0]
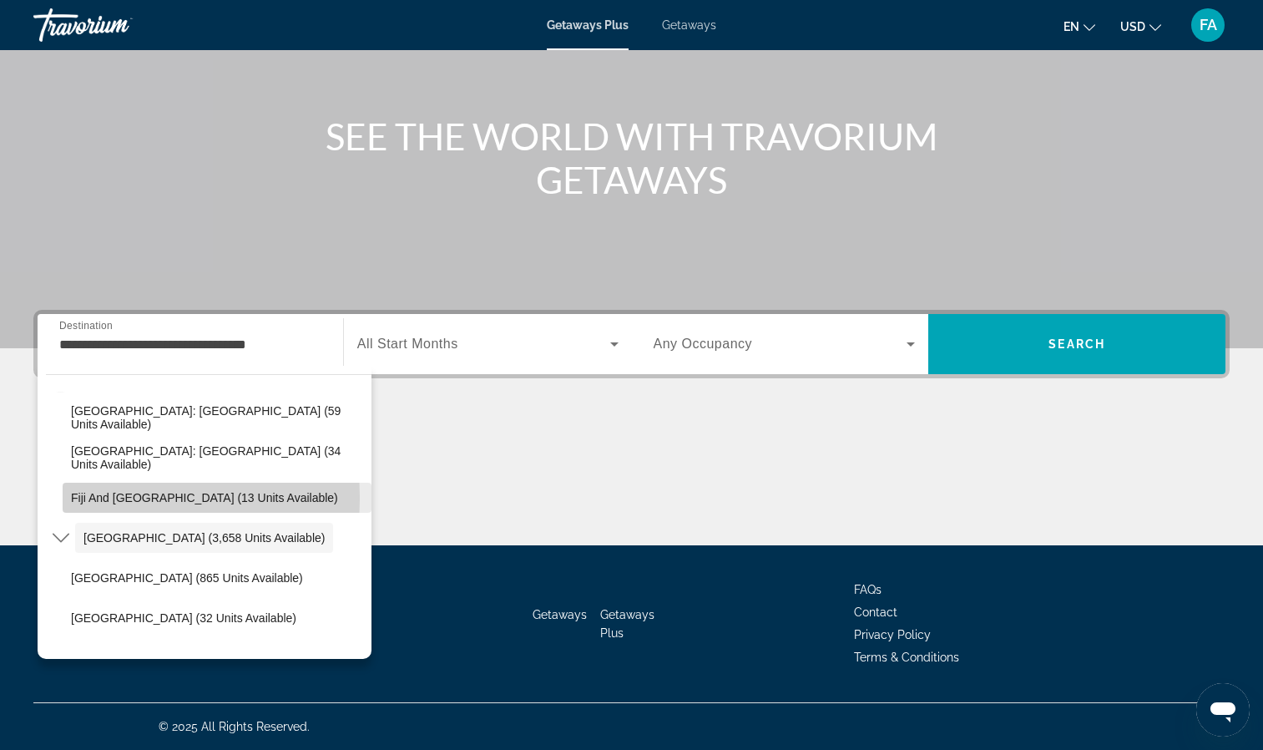
click at [100, 498] on span "Fiji and [GEOGRAPHIC_DATA] (13 units available)" at bounding box center [204, 497] width 267 height 13
type input "**********"
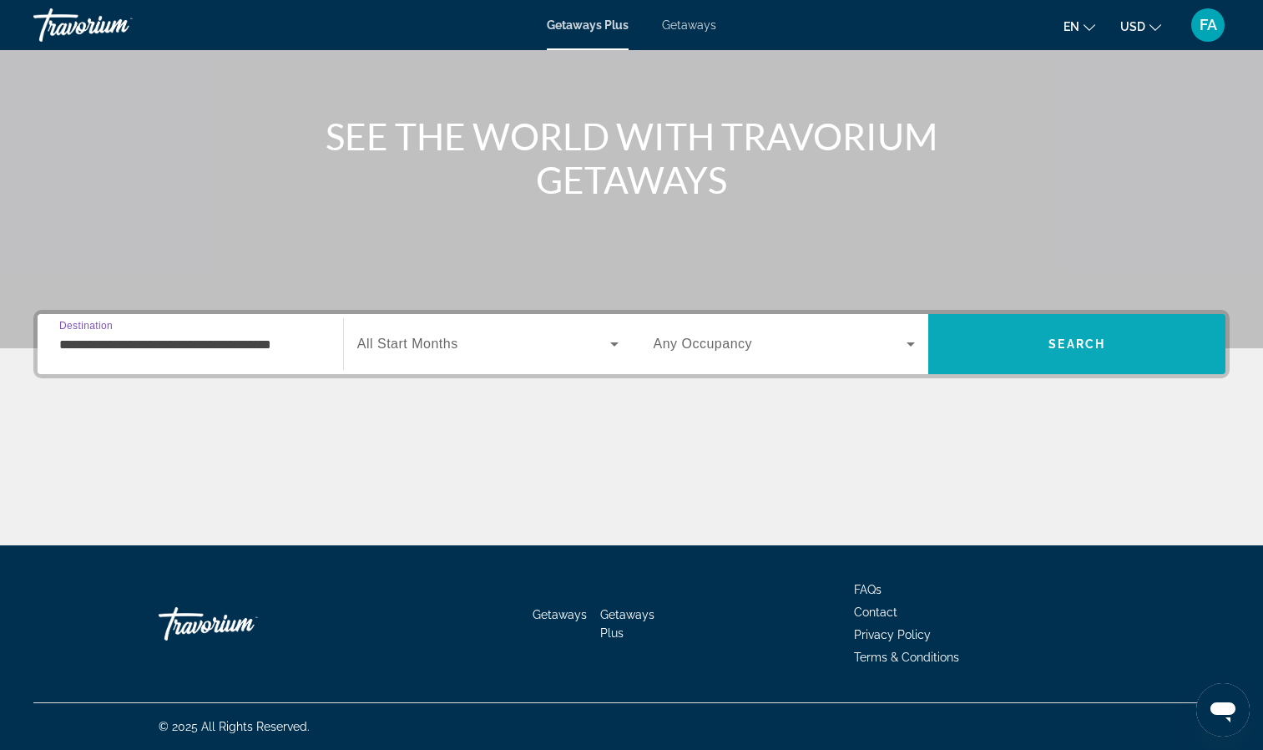
click at [1119, 355] on span "Search" at bounding box center [1077, 344] width 297 height 40
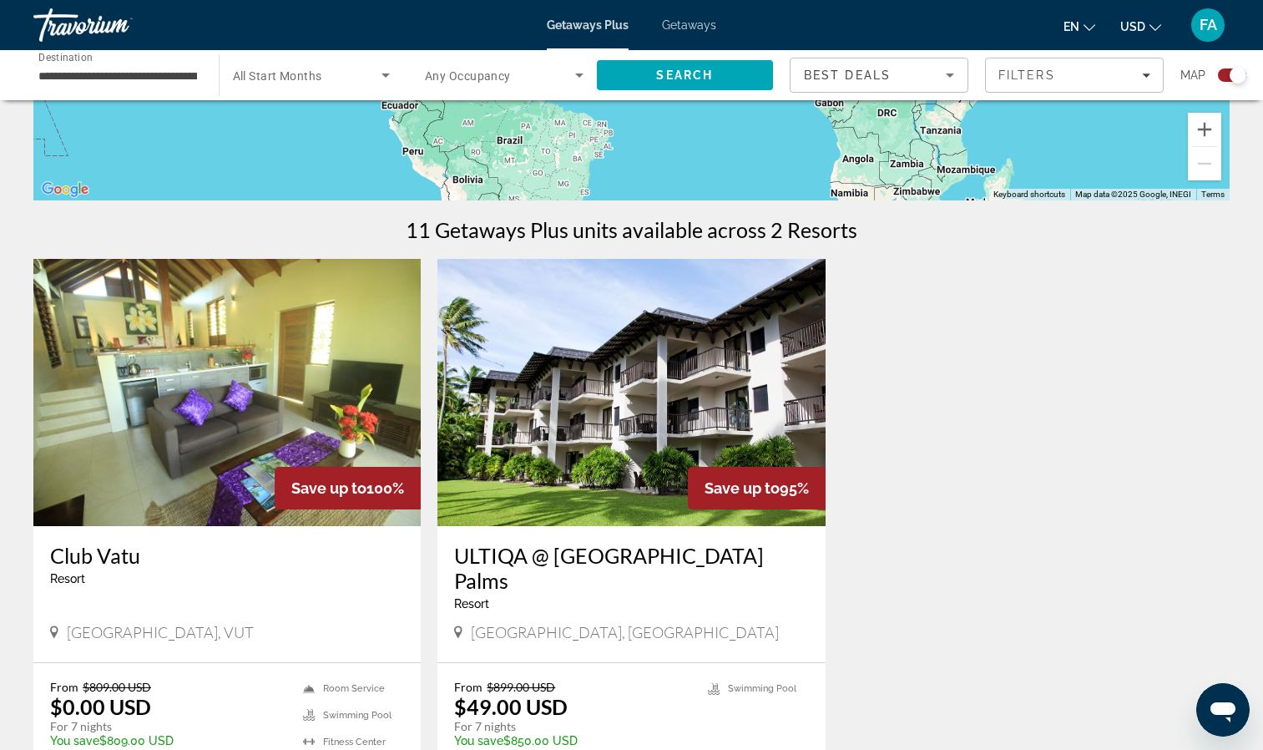
scroll to position [501, 0]
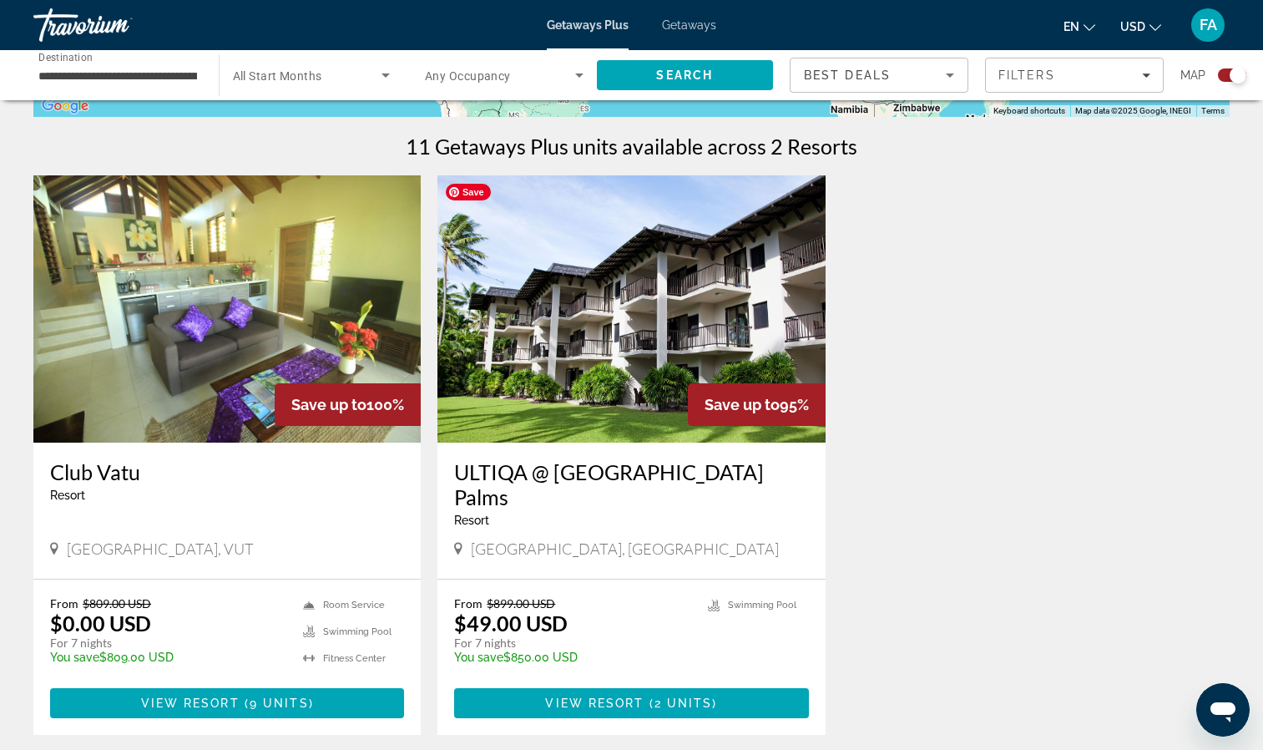
click at [671, 384] on img "Main content" at bounding box center [631, 308] width 387 height 267
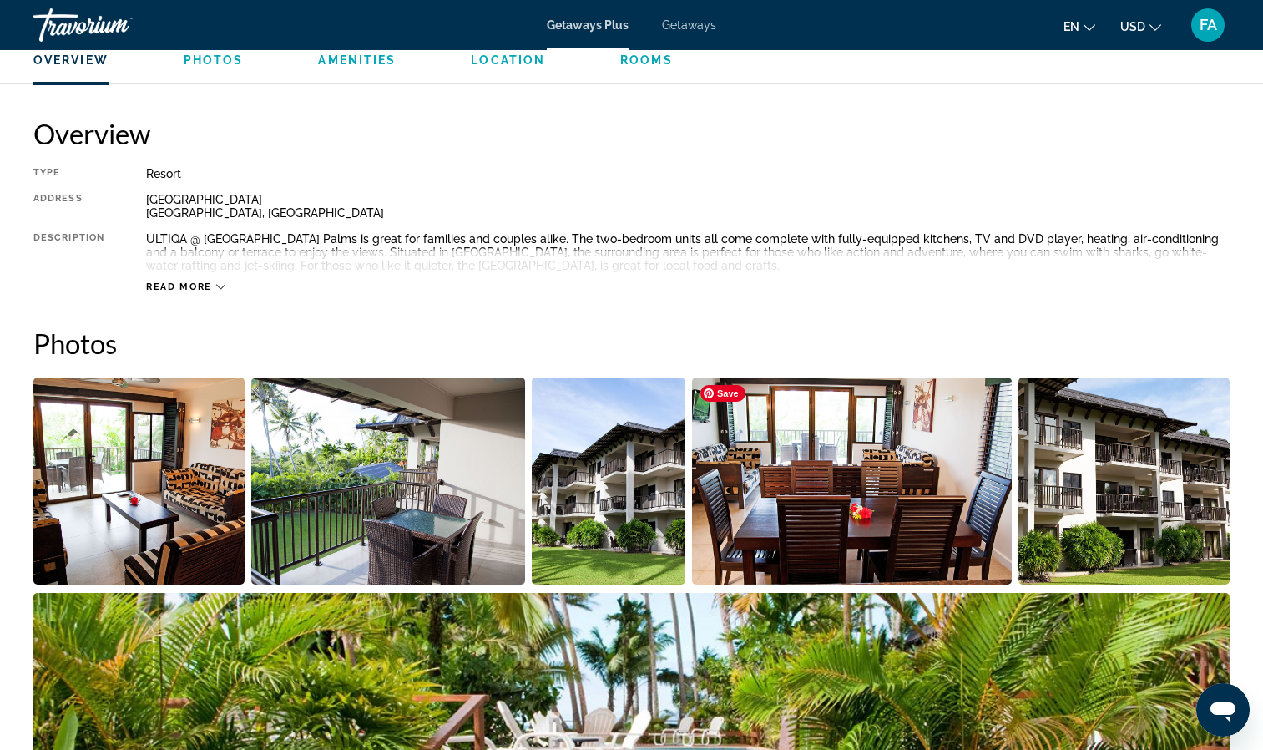
scroll to position [501, 0]
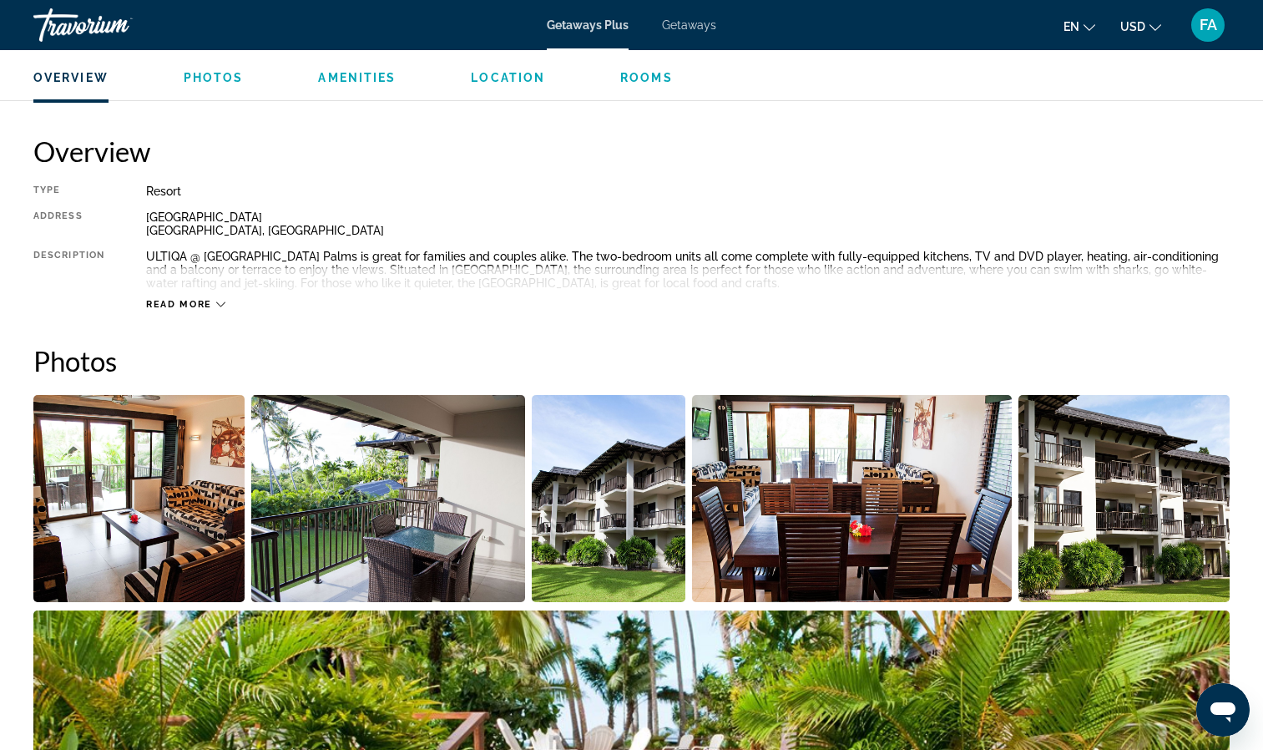
click at [219, 305] on icon "Main content" at bounding box center [220, 304] width 9 height 9
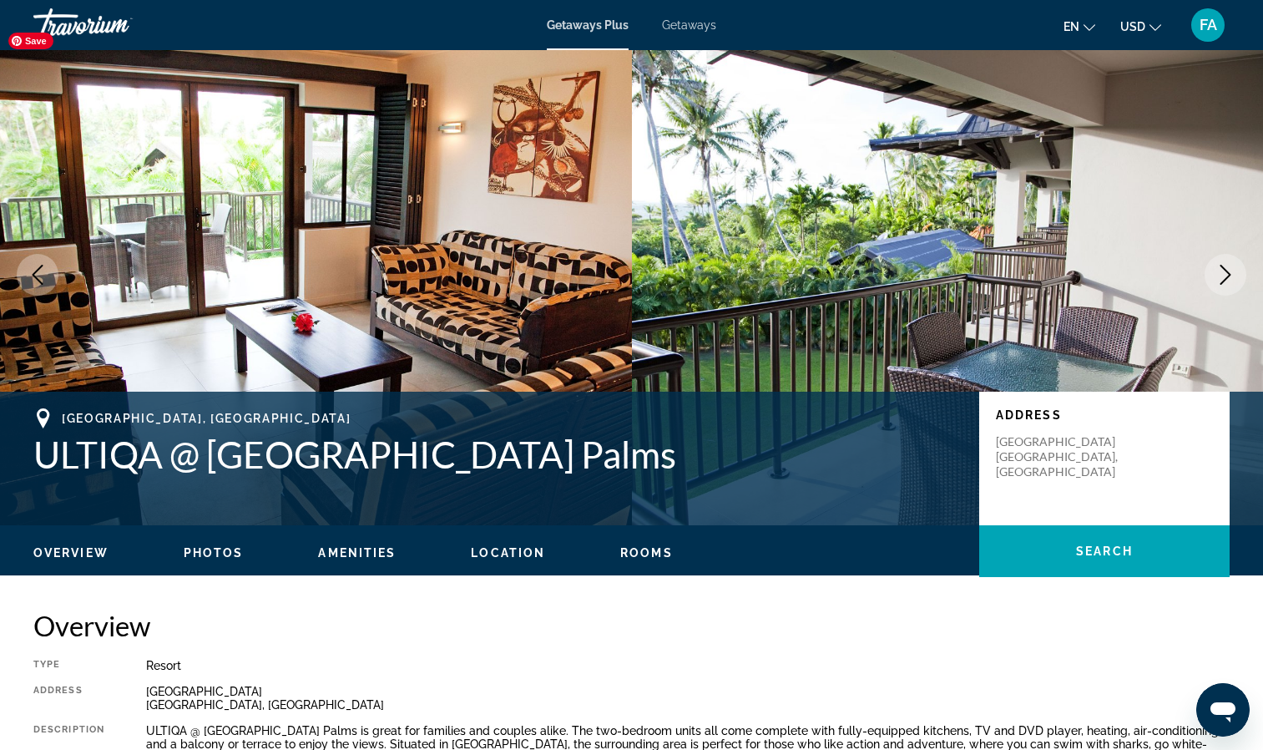
scroll to position [0, 0]
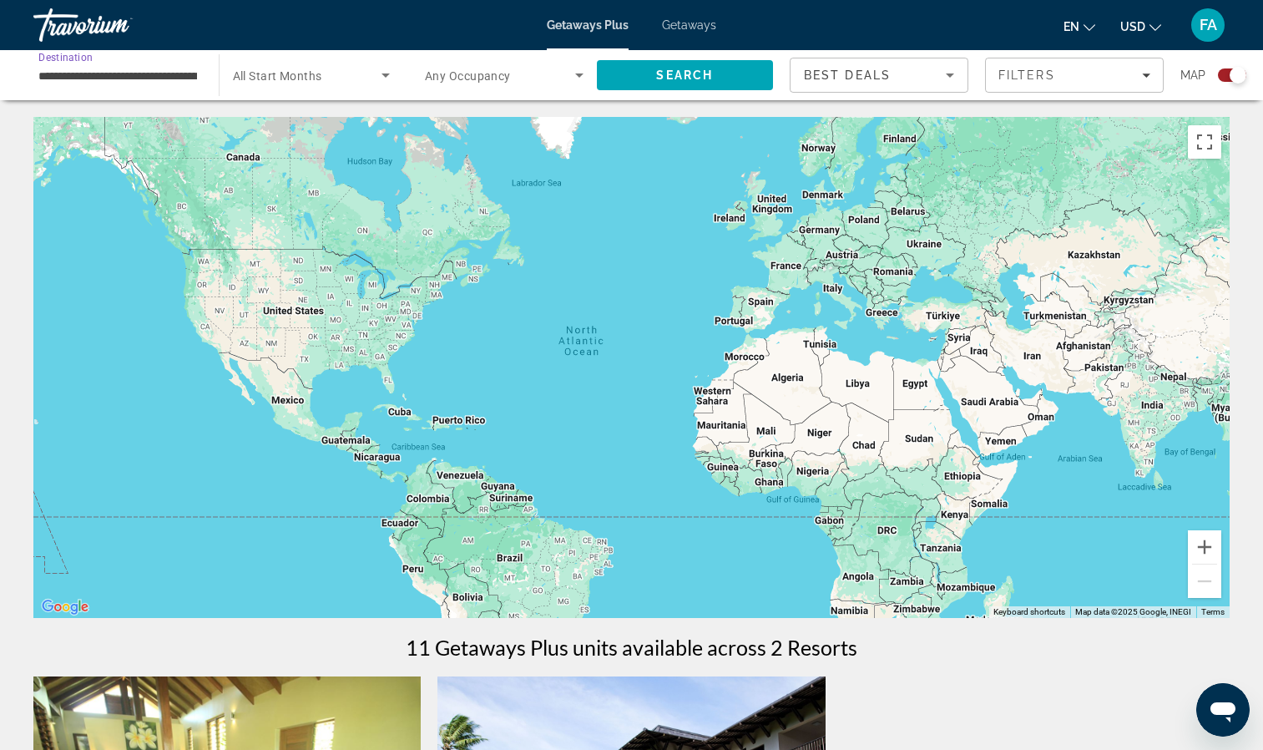
click at [135, 69] on input "**********" at bounding box center [117, 76] width 159 height 20
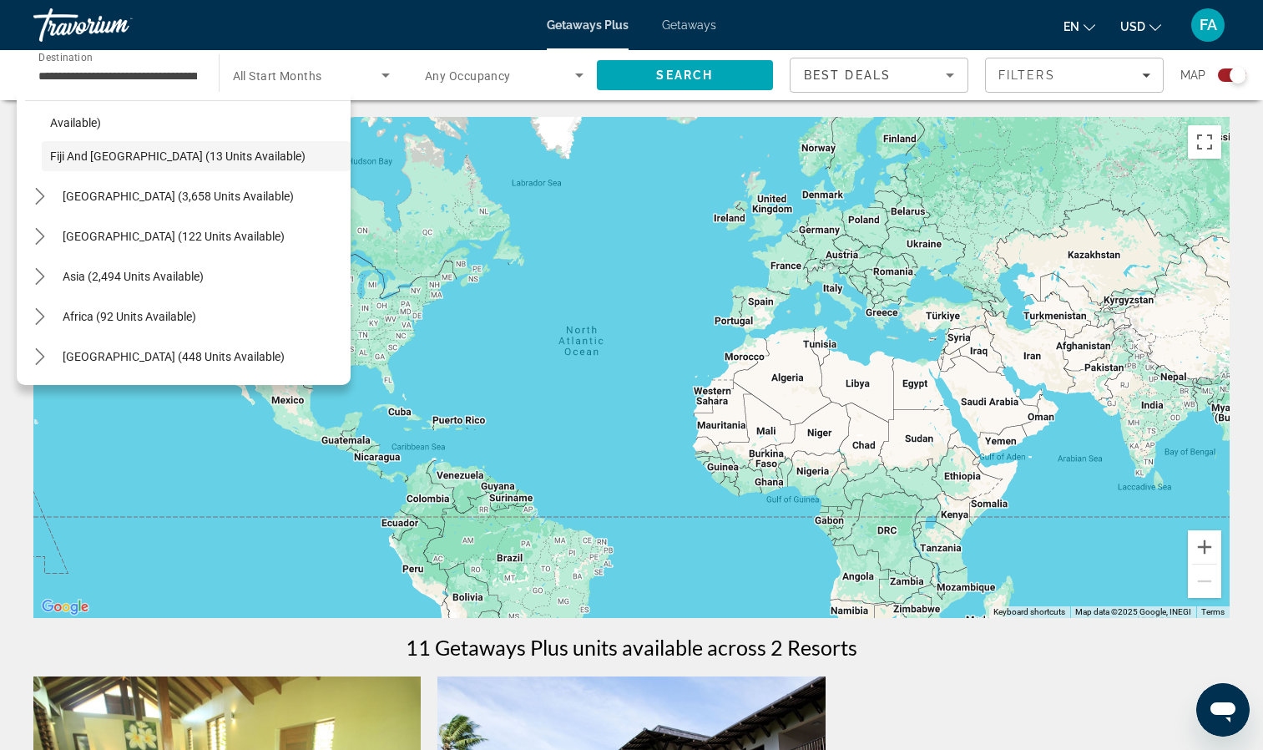
scroll to position [300, 0]
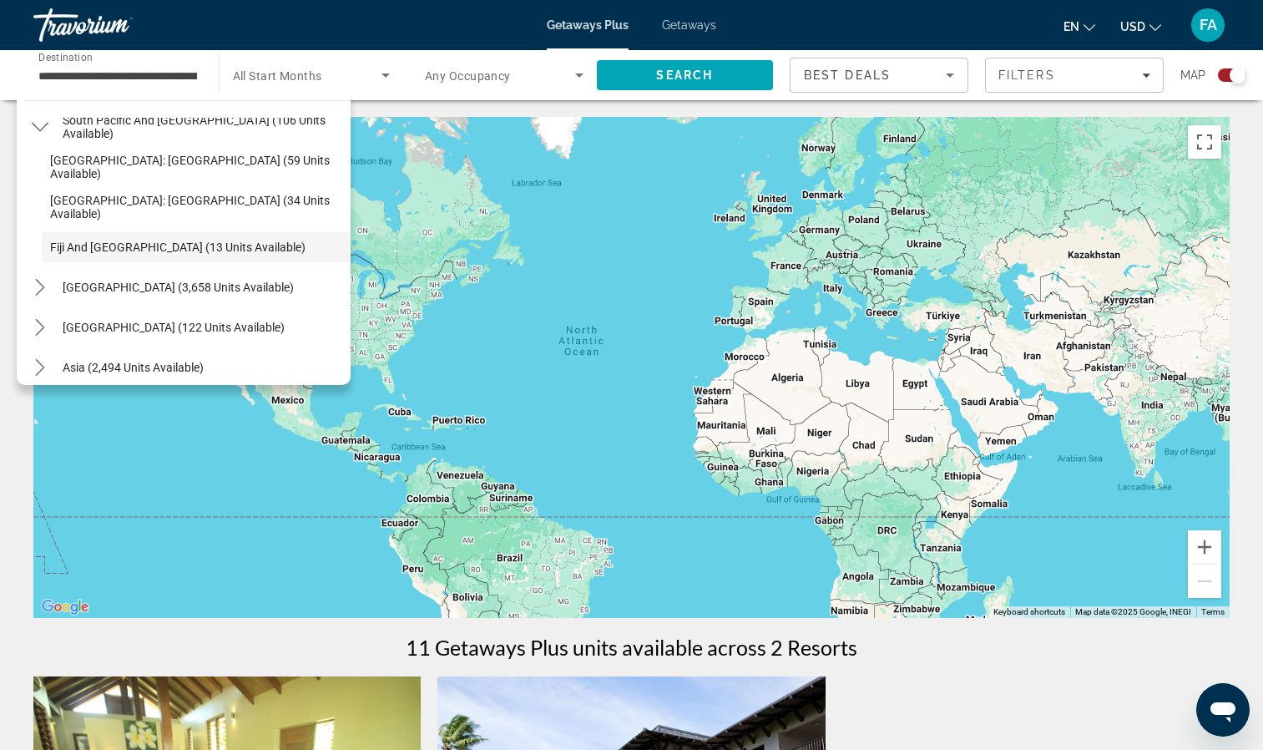
click at [73, 310] on span "Select destination: Central America (122 units available)" at bounding box center [173, 327] width 239 height 40
type input "**********"
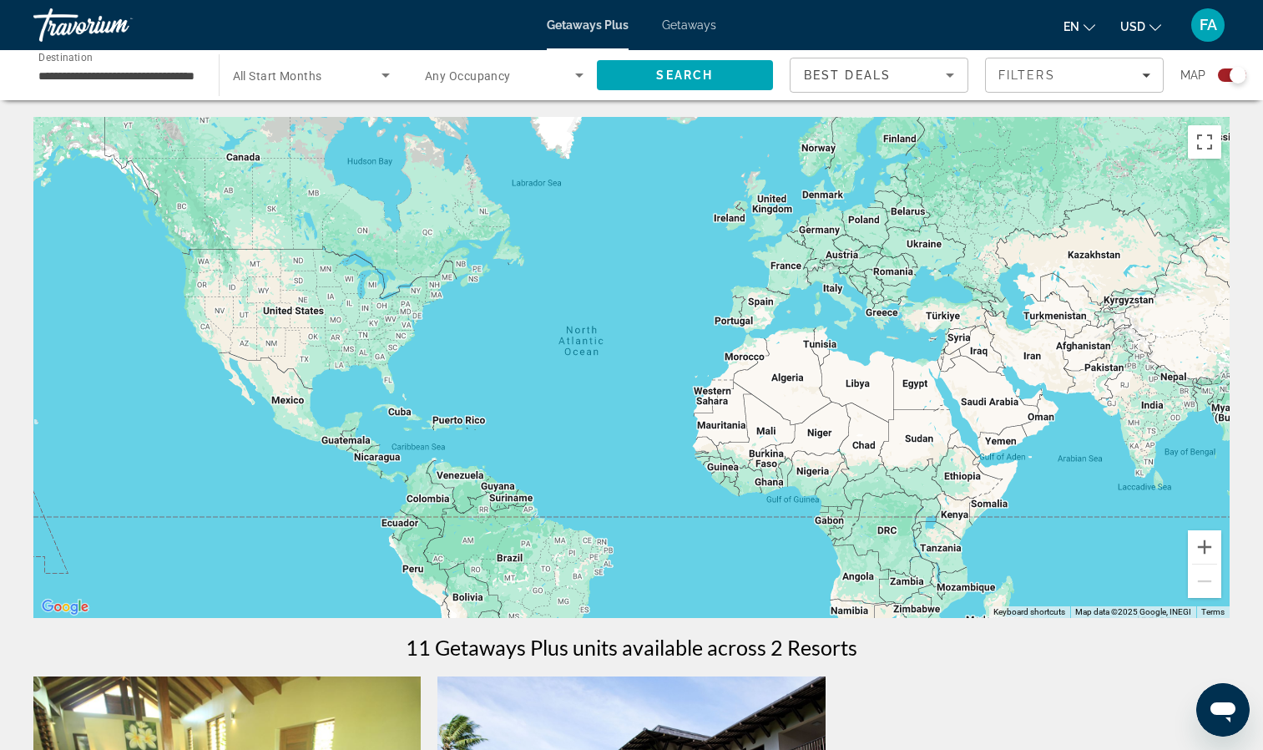
click at [701, 25] on span "Getaways" at bounding box center [689, 24] width 54 height 13
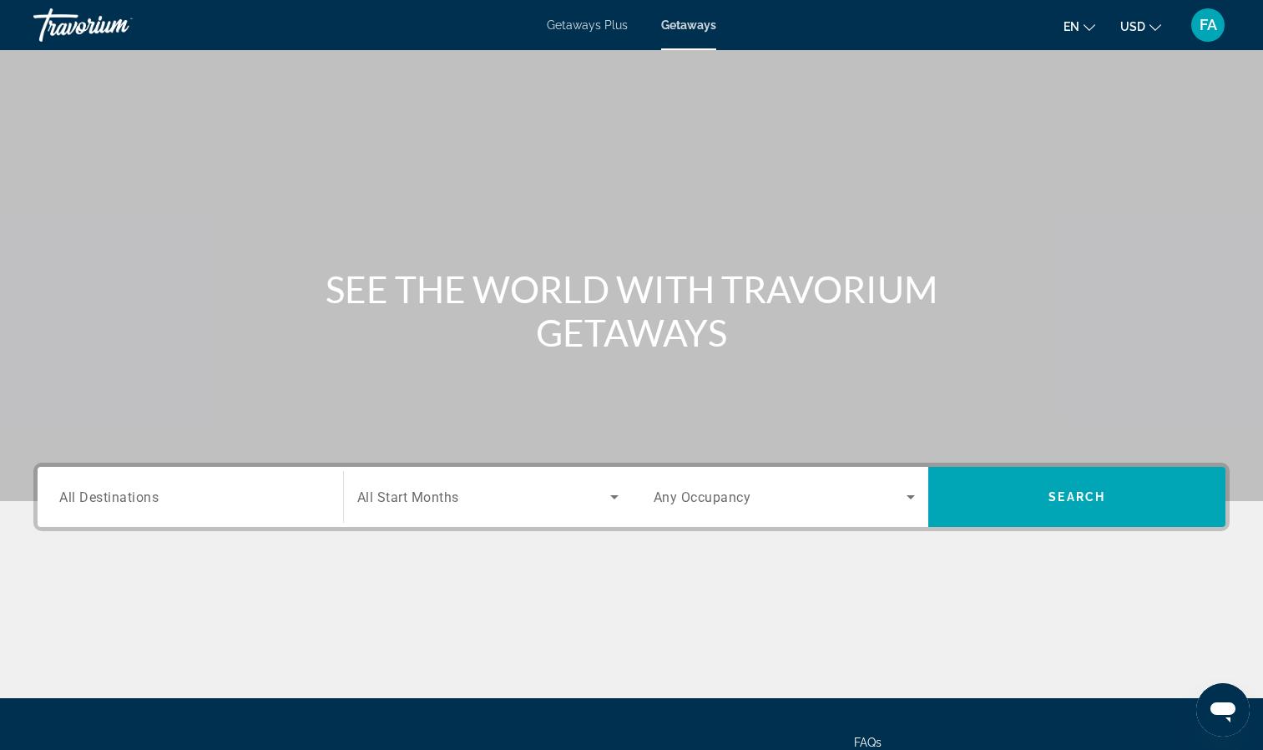
click at [186, 507] on div "Search widget" at bounding box center [190, 497] width 262 height 48
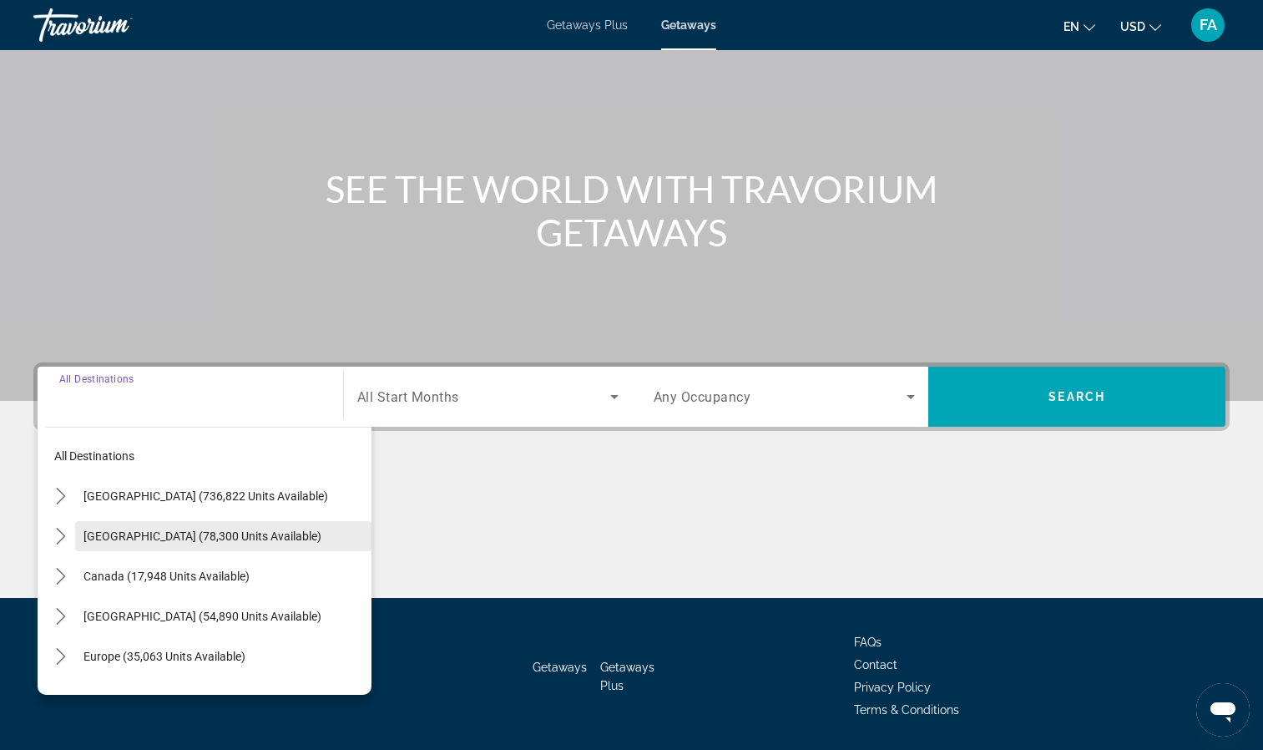
scroll to position [153, 0]
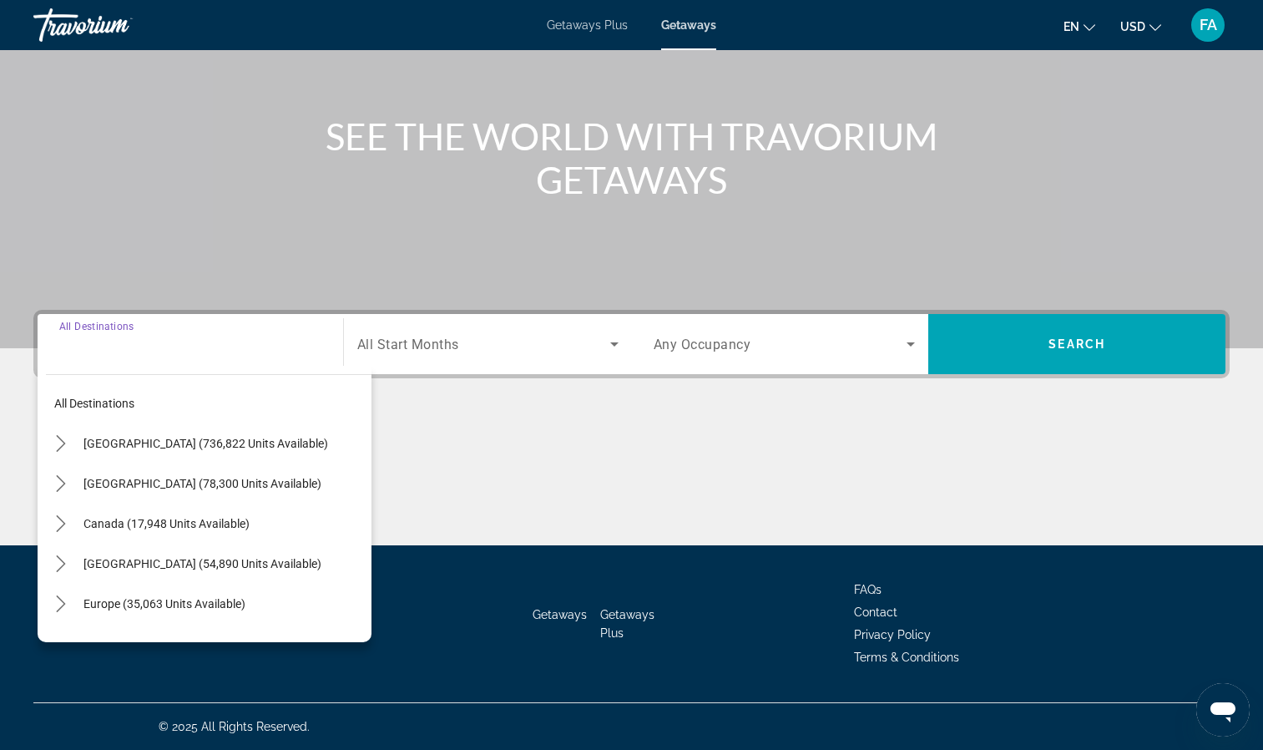
click at [139, 331] on div "Search widget" at bounding box center [190, 345] width 262 height 48
click at [124, 360] on div "Search widget" at bounding box center [190, 345] width 262 height 48
